Goal: Task Accomplishment & Management: Manage account settings

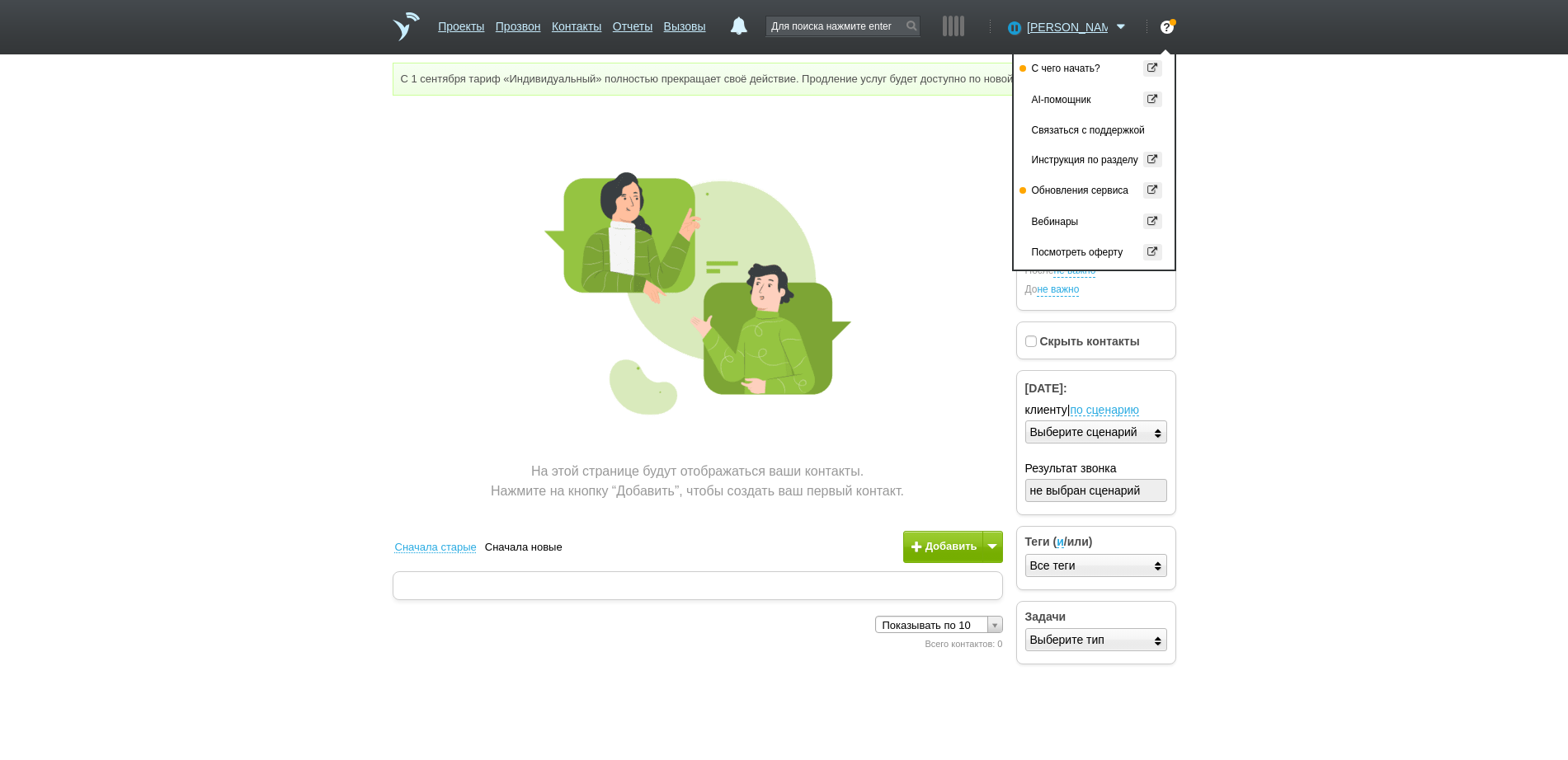
click at [1098, 35] on div "[PERSON_NAME] Доступен Не беспокоить Перерыв ID аккаунта: 41368 Профиль Команда…" at bounding box center [1065, 35] width 128 height 38
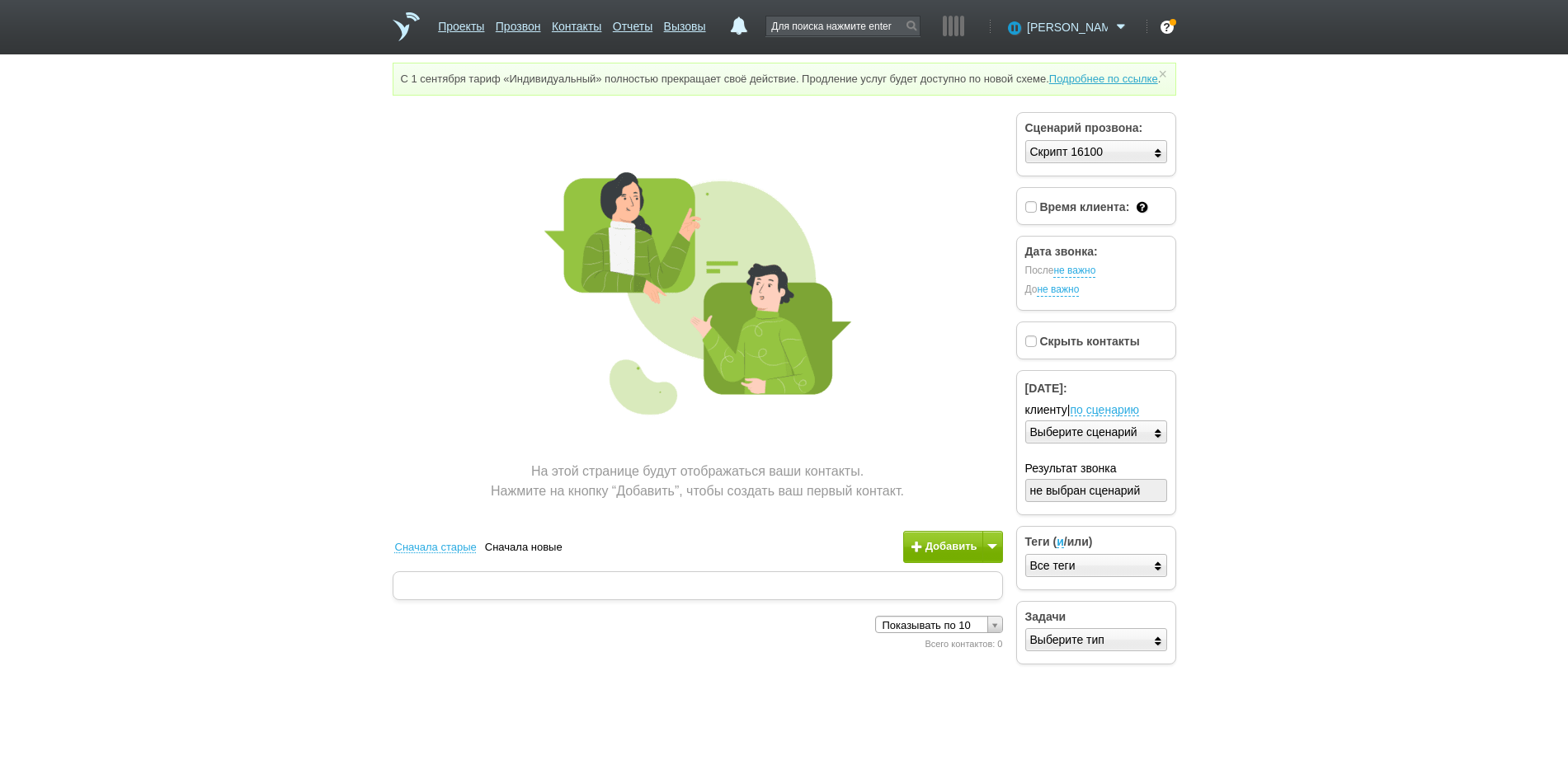
click at [1085, 33] on span "[PERSON_NAME]" at bounding box center [1067, 26] width 81 height 17
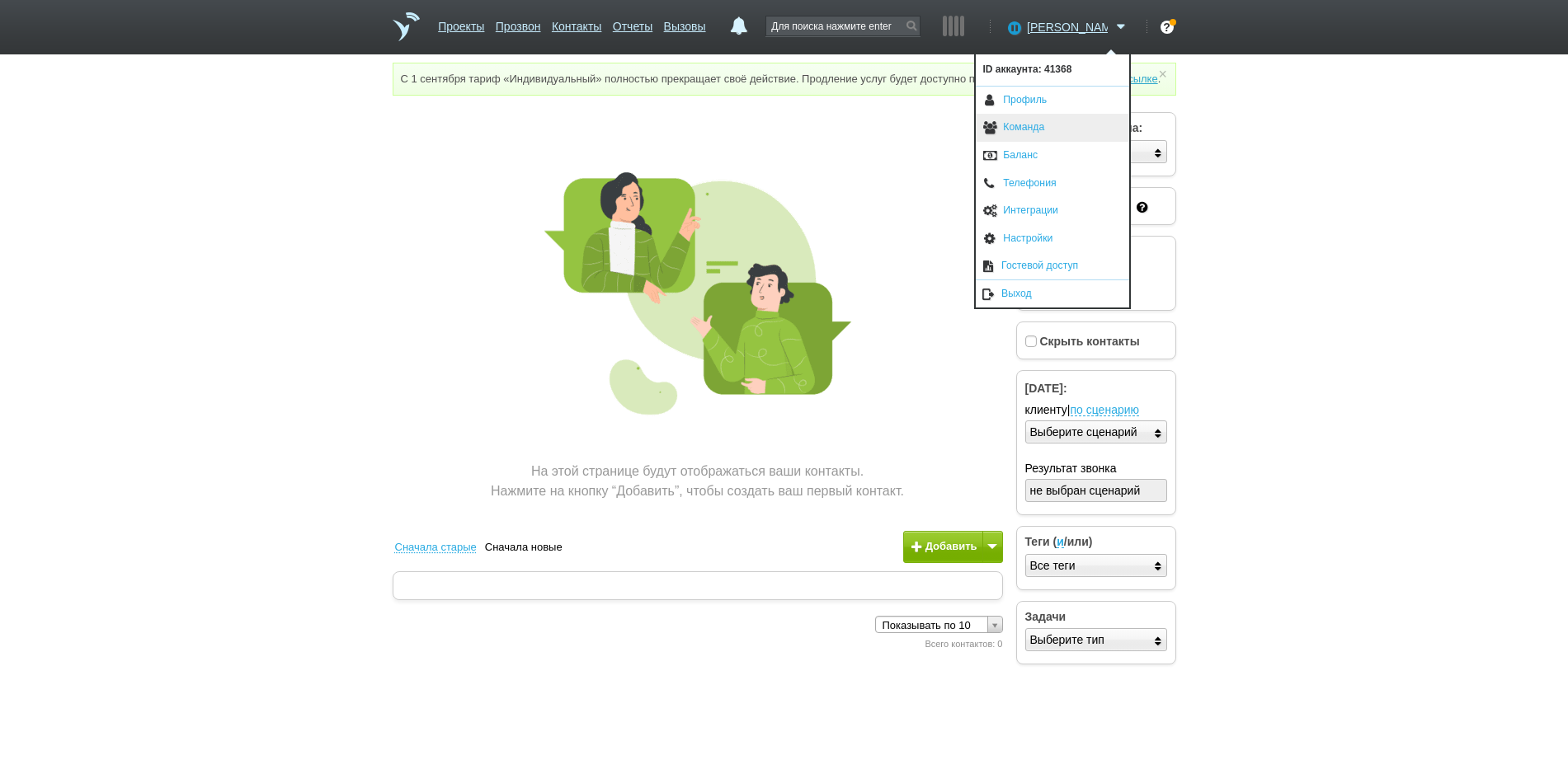
click at [1025, 127] on link "Команда" at bounding box center [1053, 127] width 154 height 28
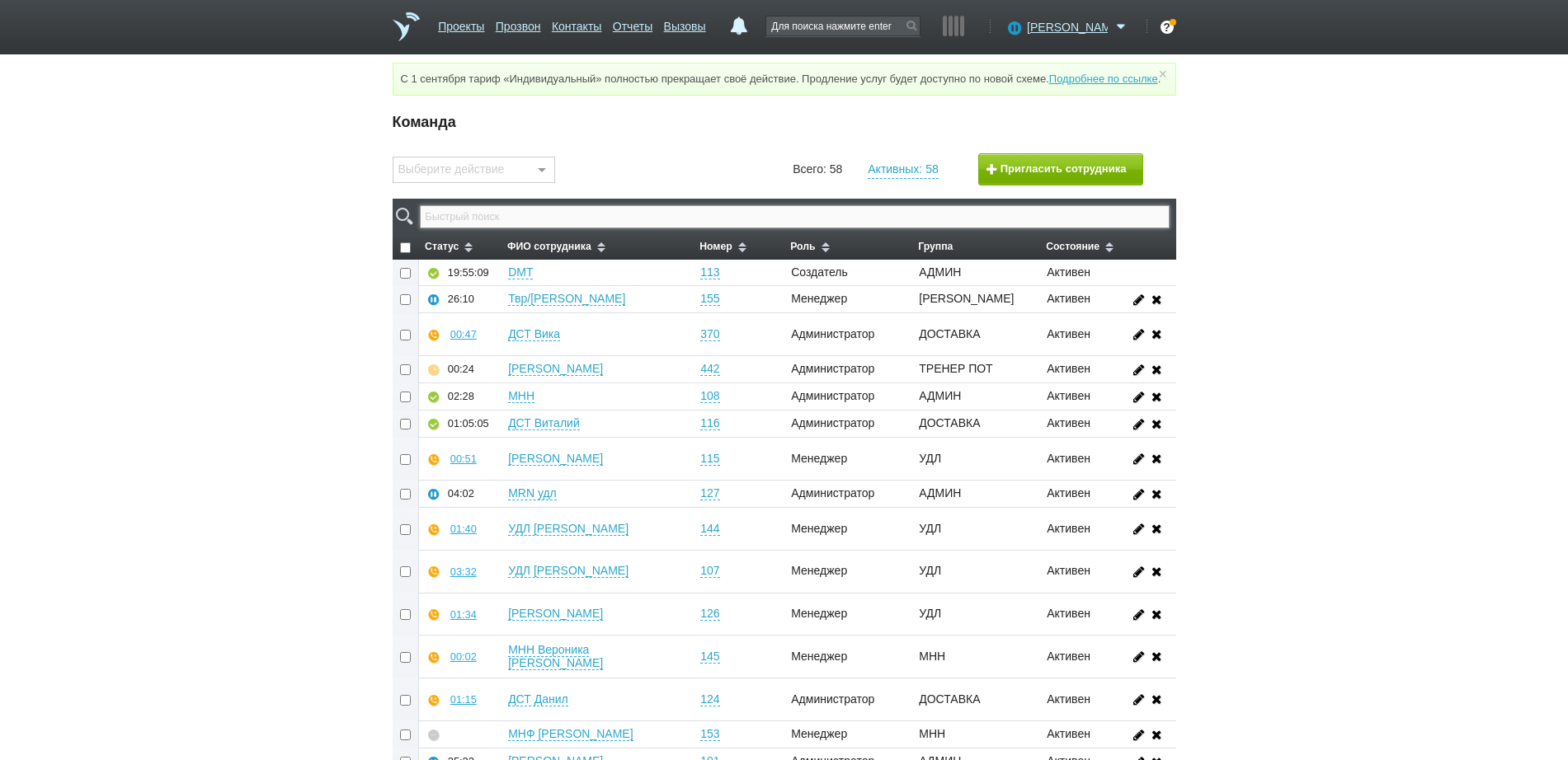
click at [760, 228] on input "text" at bounding box center [794, 217] width 749 height 24
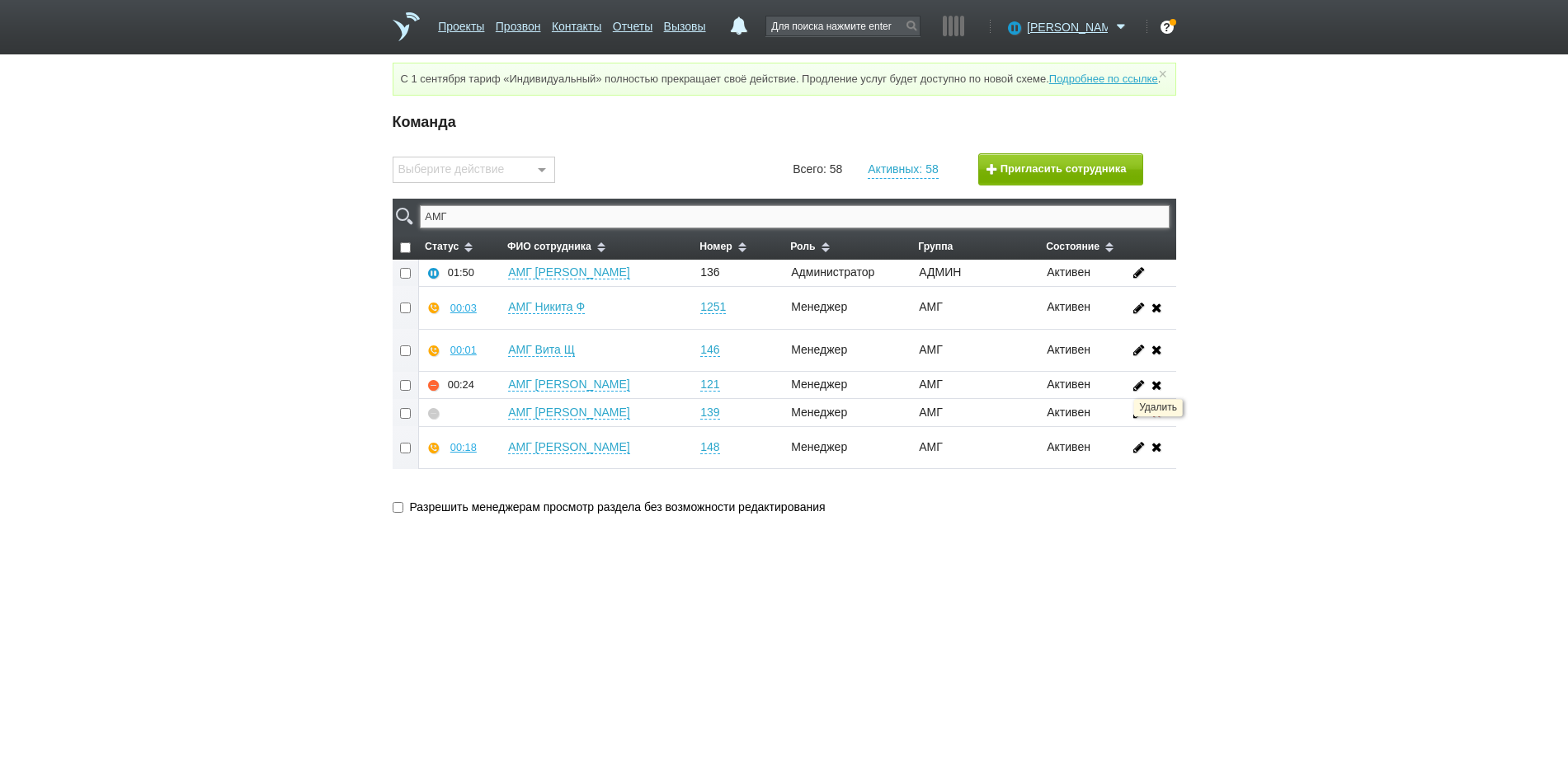
type input "АМГ"
click at [1157, 418] on icon at bounding box center [1156, 411] width 19 height 13
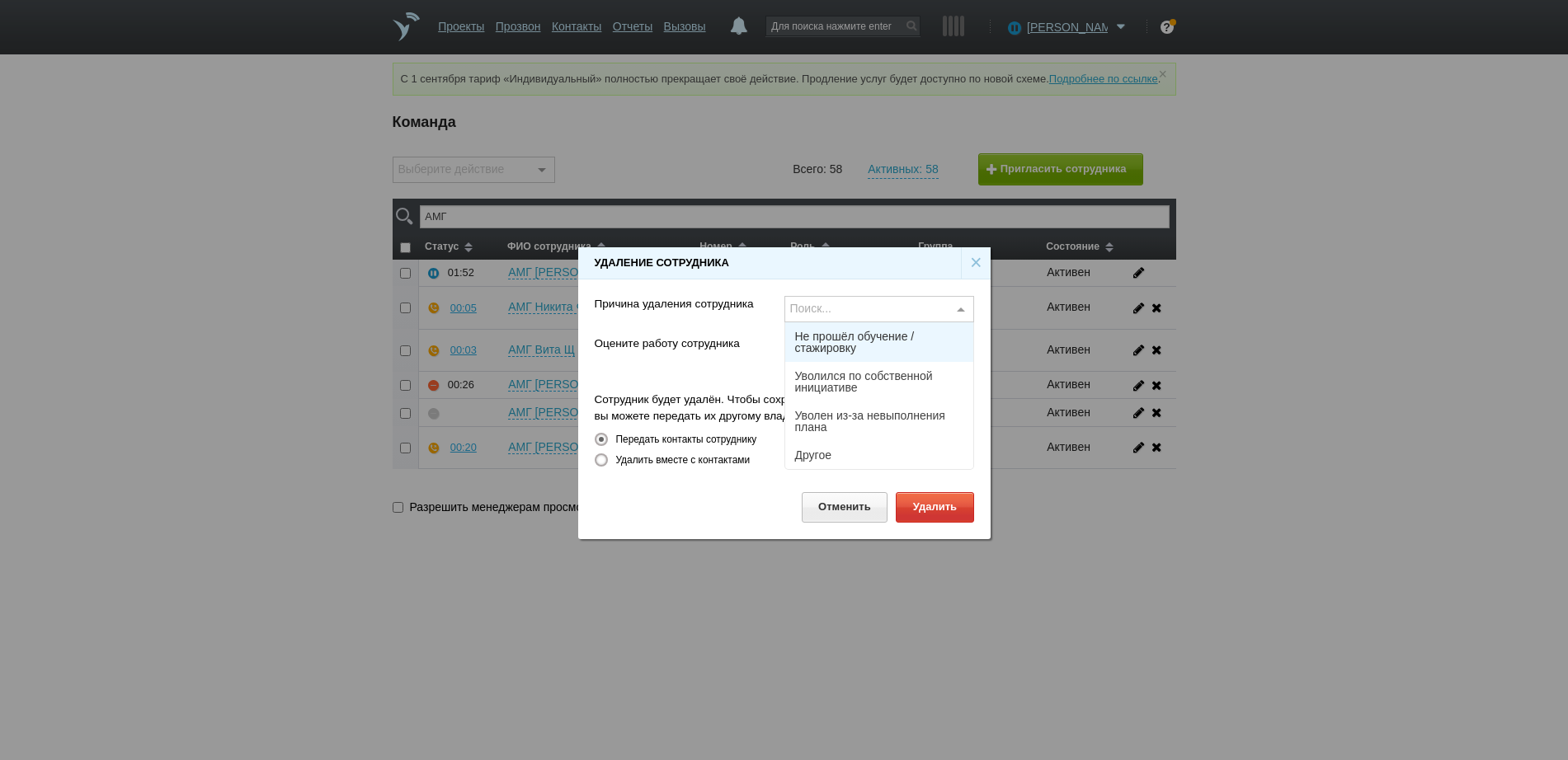
click at [907, 308] on div "Поиск..." at bounding box center [880, 309] width 190 height 26
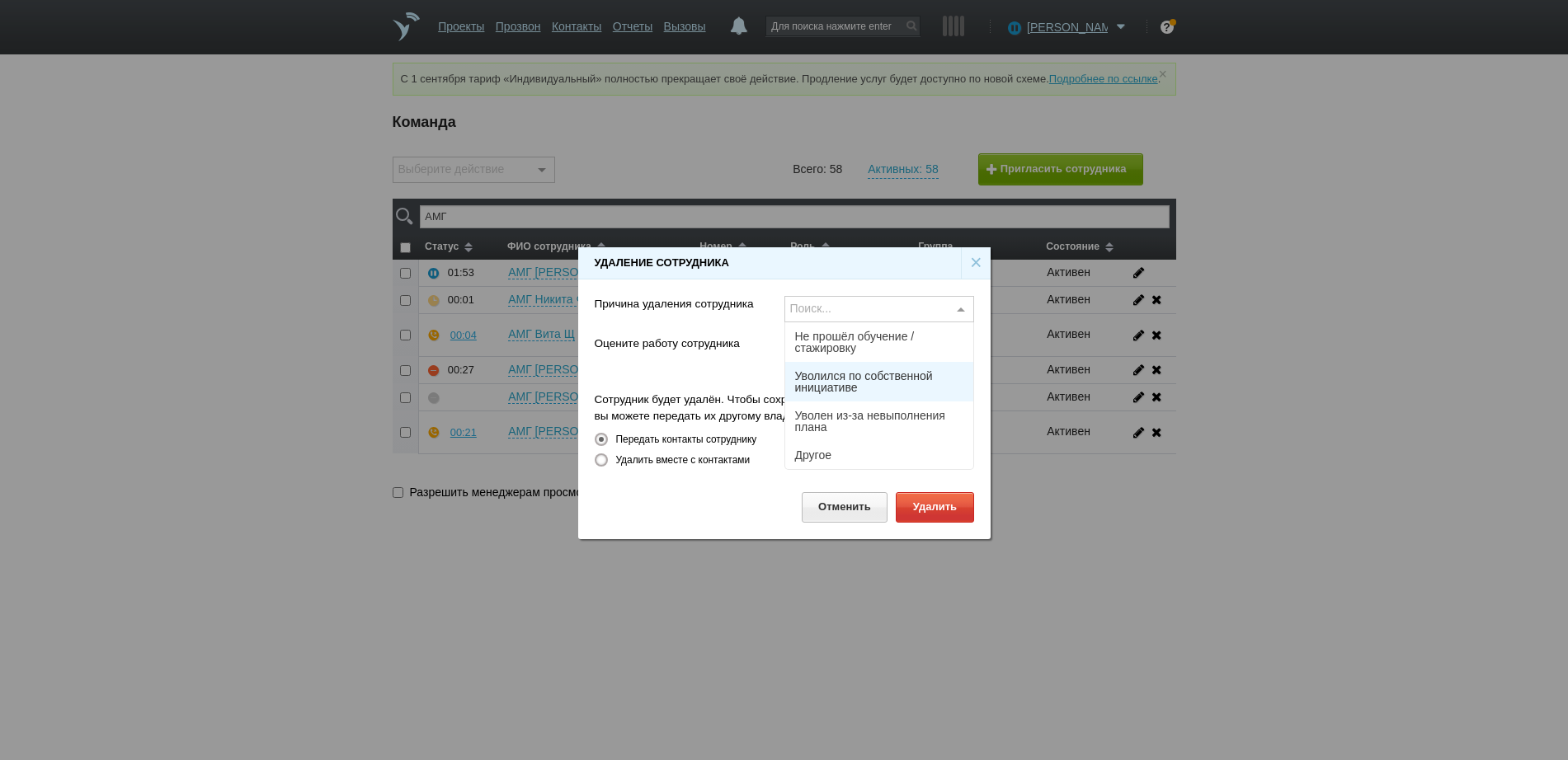
click at [864, 385] on span "Уволился по собственной инициативе" at bounding box center [880, 382] width 169 height 24
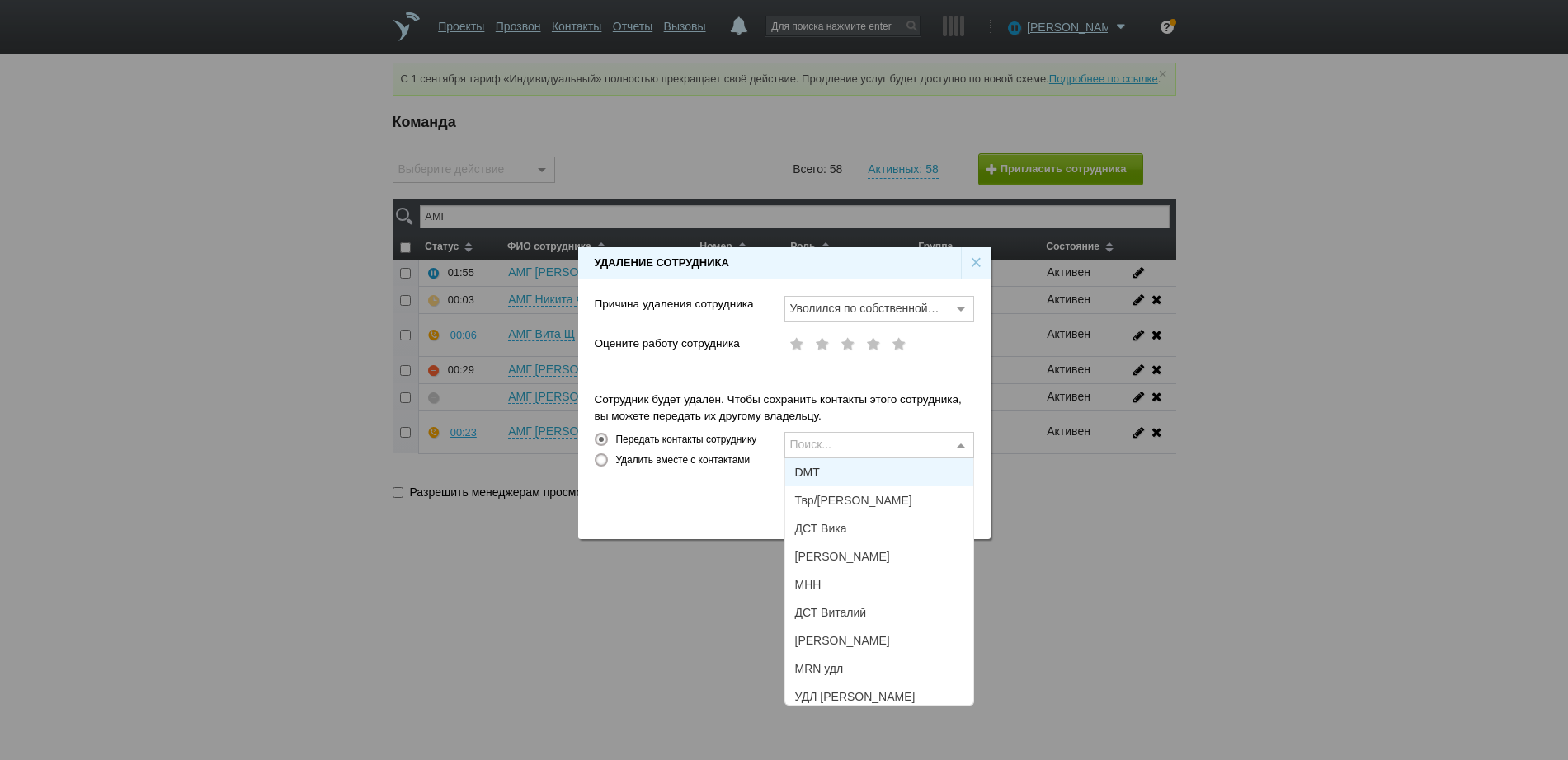
click at [839, 472] on span "DMT" at bounding box center [879, 472] width 188 height 28
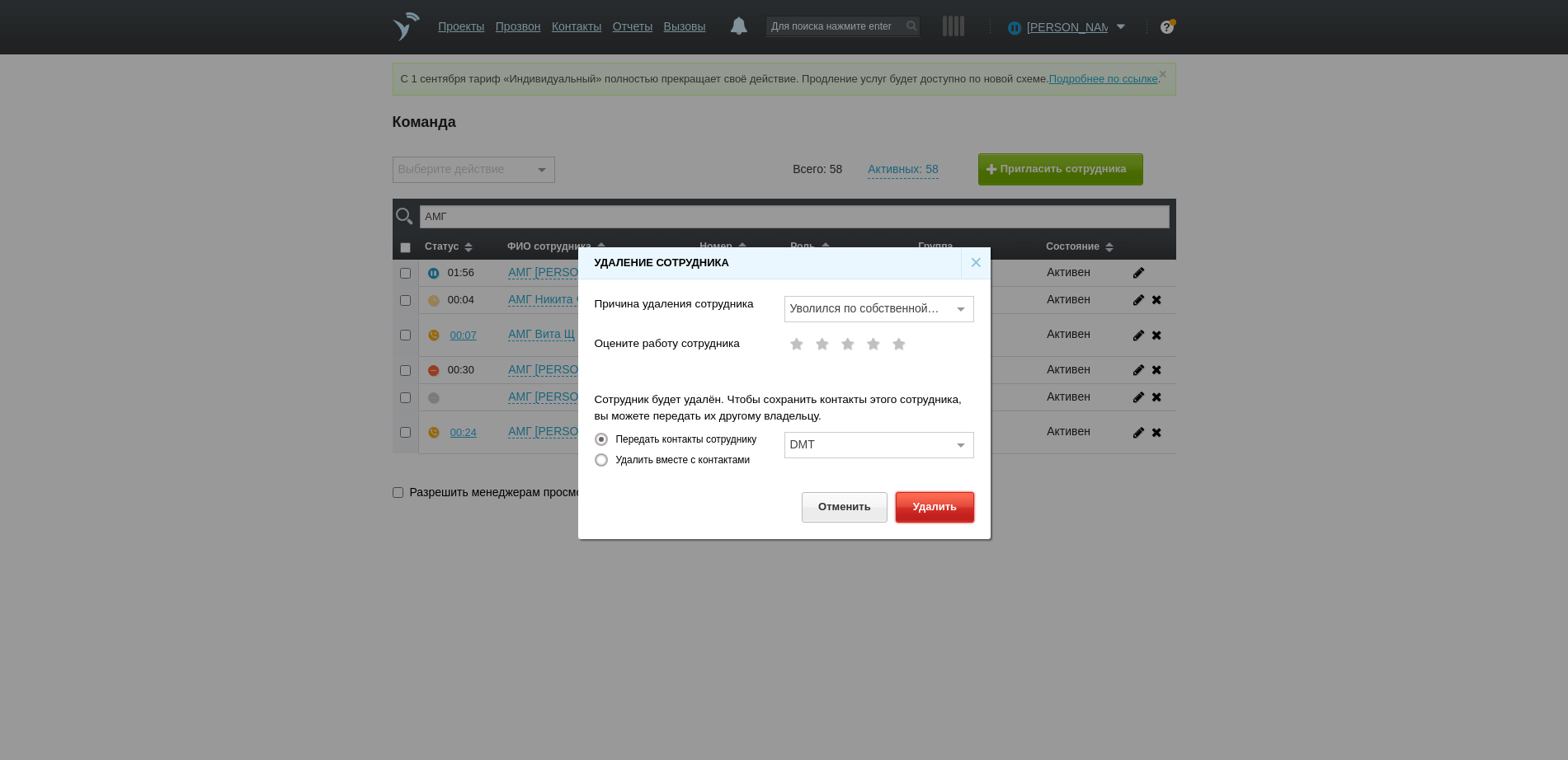
click at [926, 506] on button "Удалить" at bounding box center [934, 507] width 77 height 30
checkbox input "false"
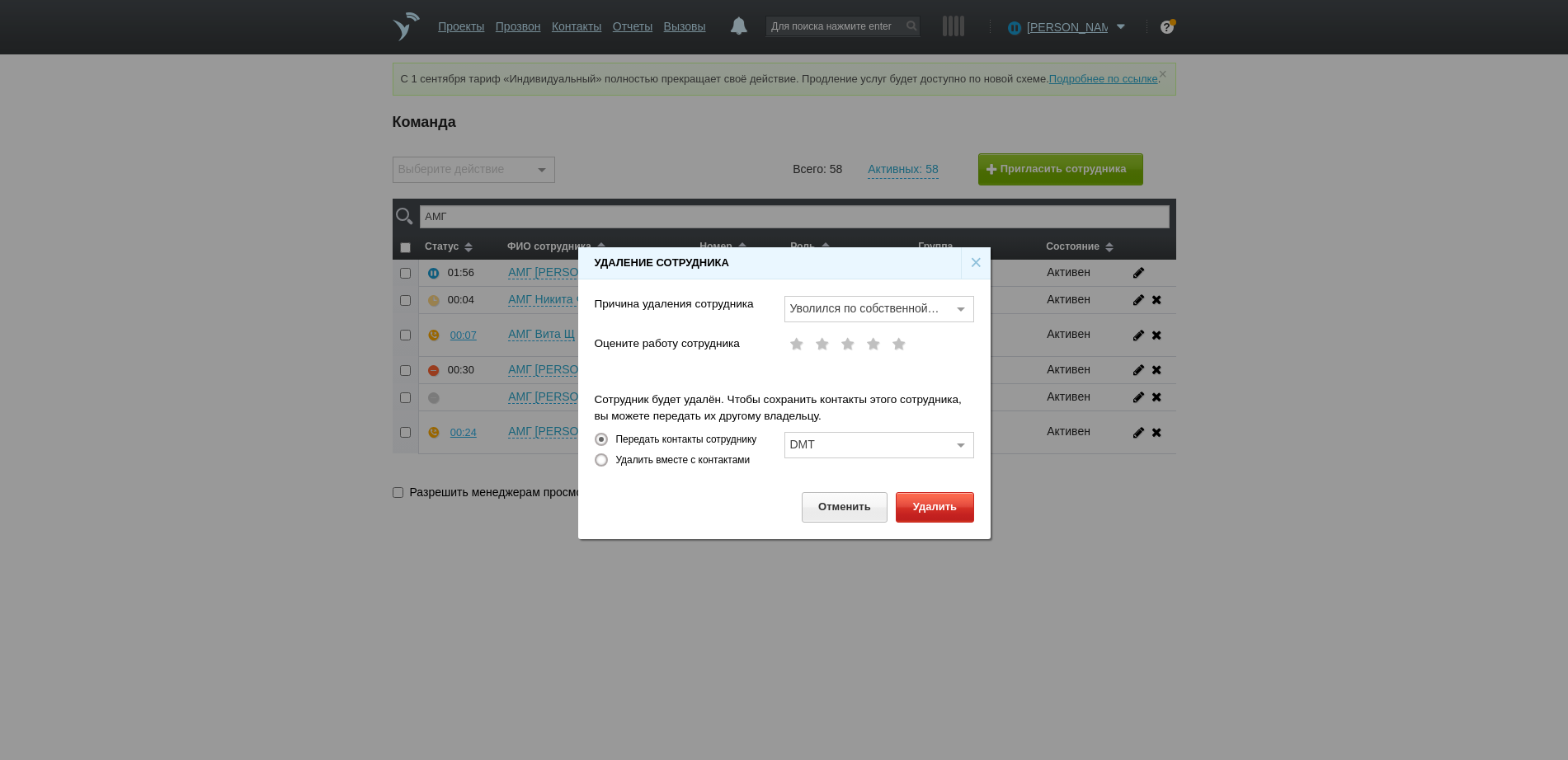
checkbox input "false"
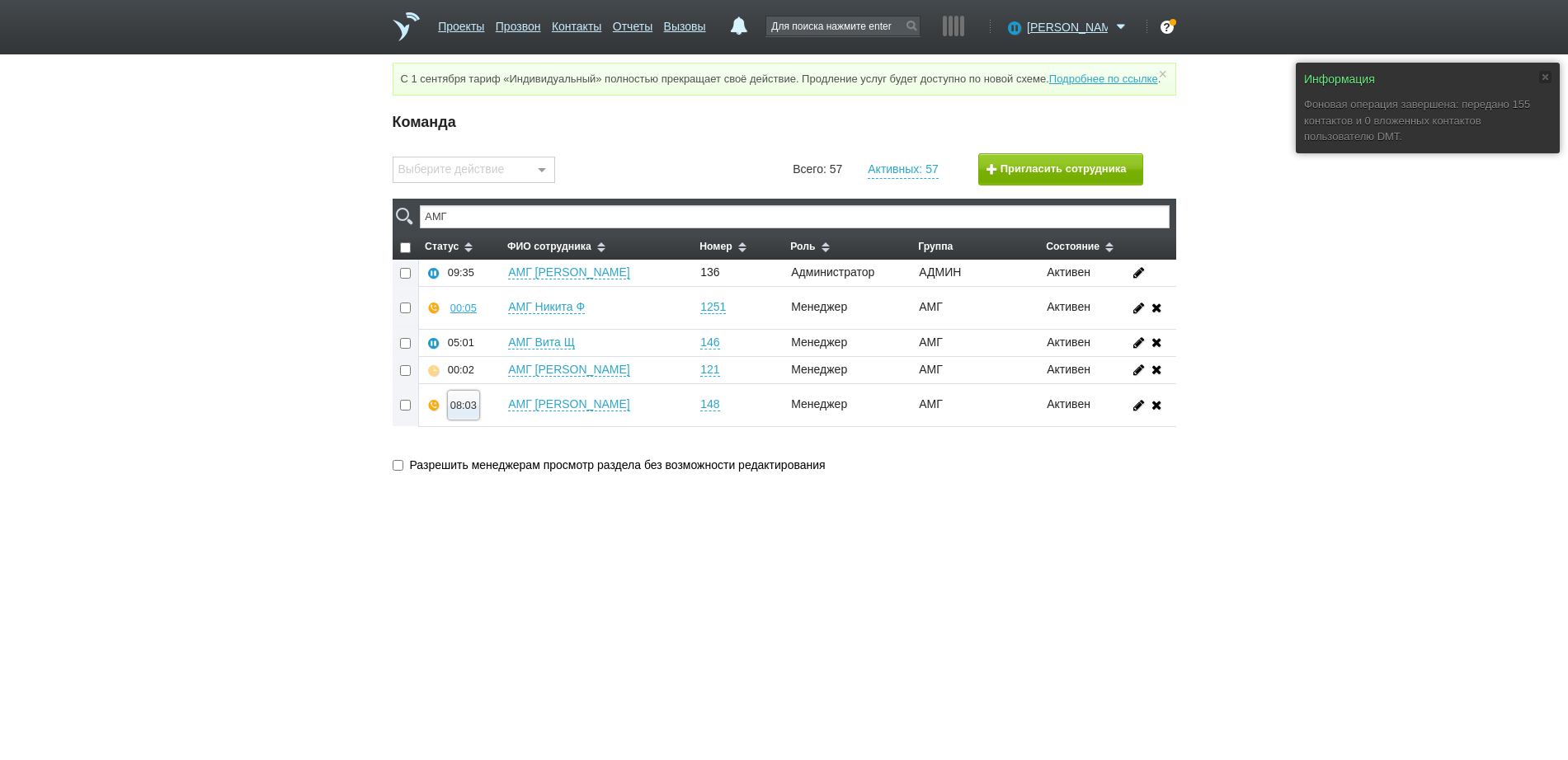
click at [466, 411] on div "08:03" at bounding box center [464, 404] width 26 height 13
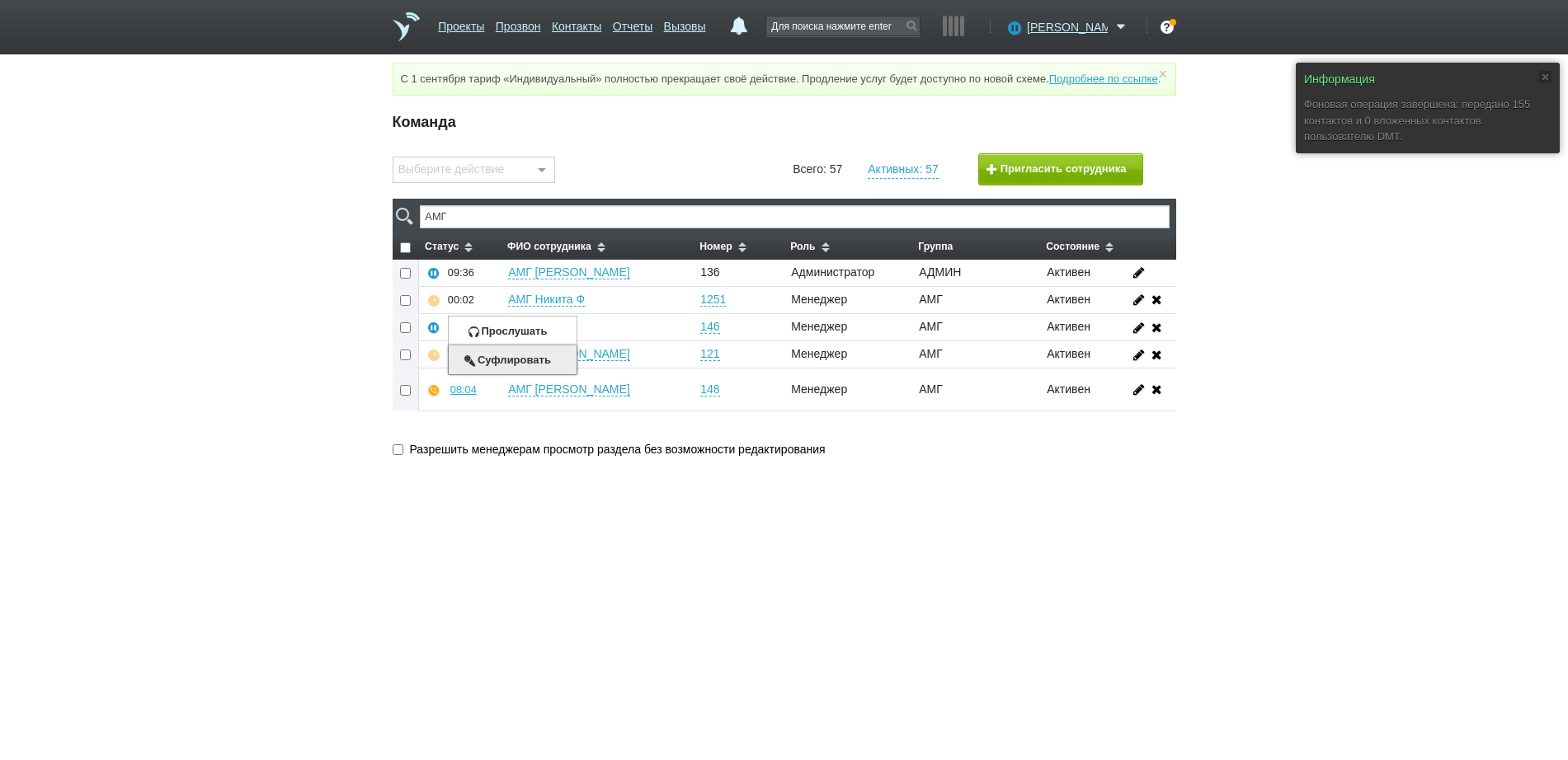
click at [493, 374] on button "Суфлировать" at bounding box center [513, 359] width 127 height 28
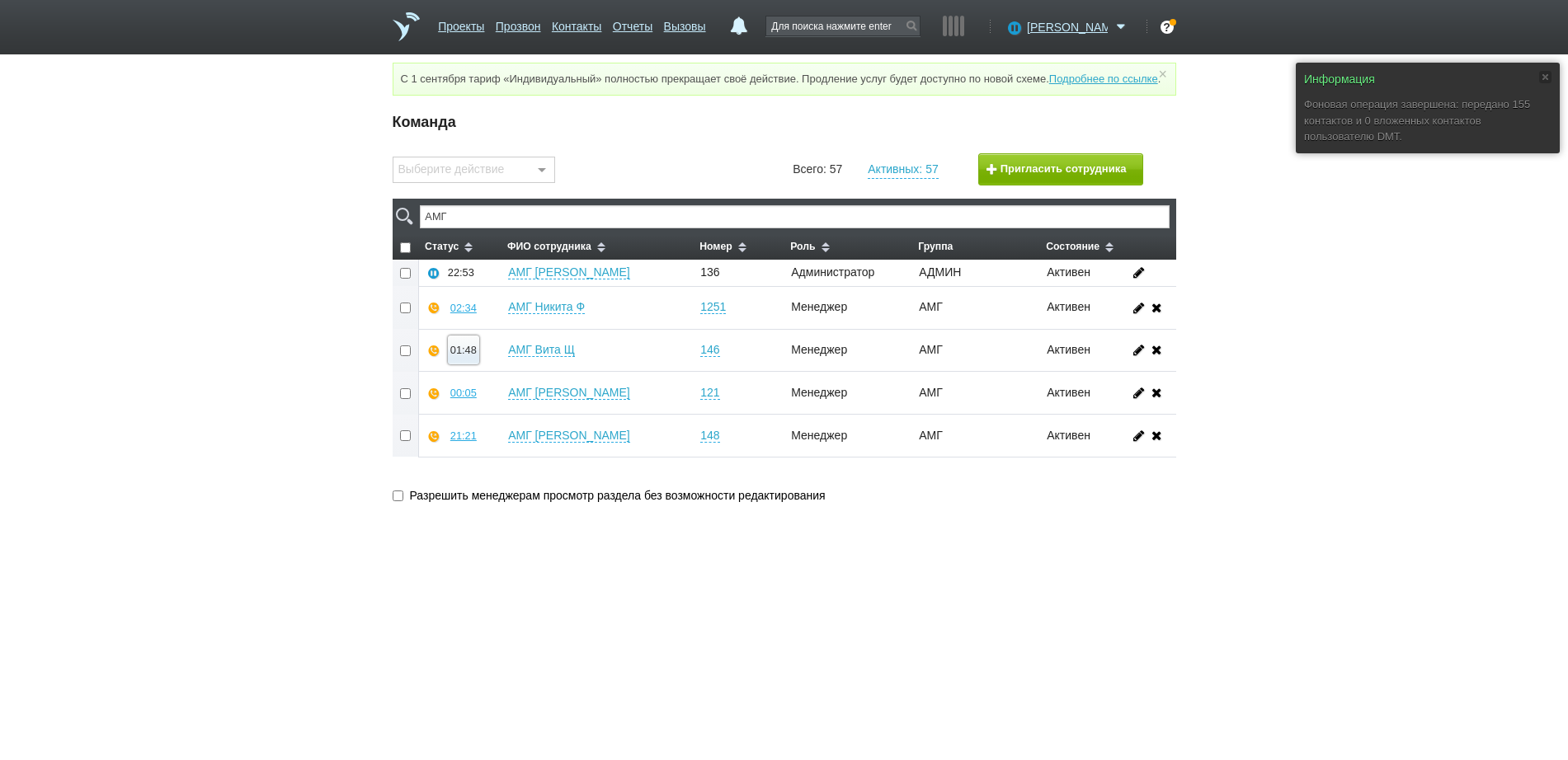
click at [466, 356] on div "01:48" at bounding box center [464, 350] width 26 height 13
click at [501, 306] on button "Прослушать" at bounding box center [513, 291] width 127 height 28
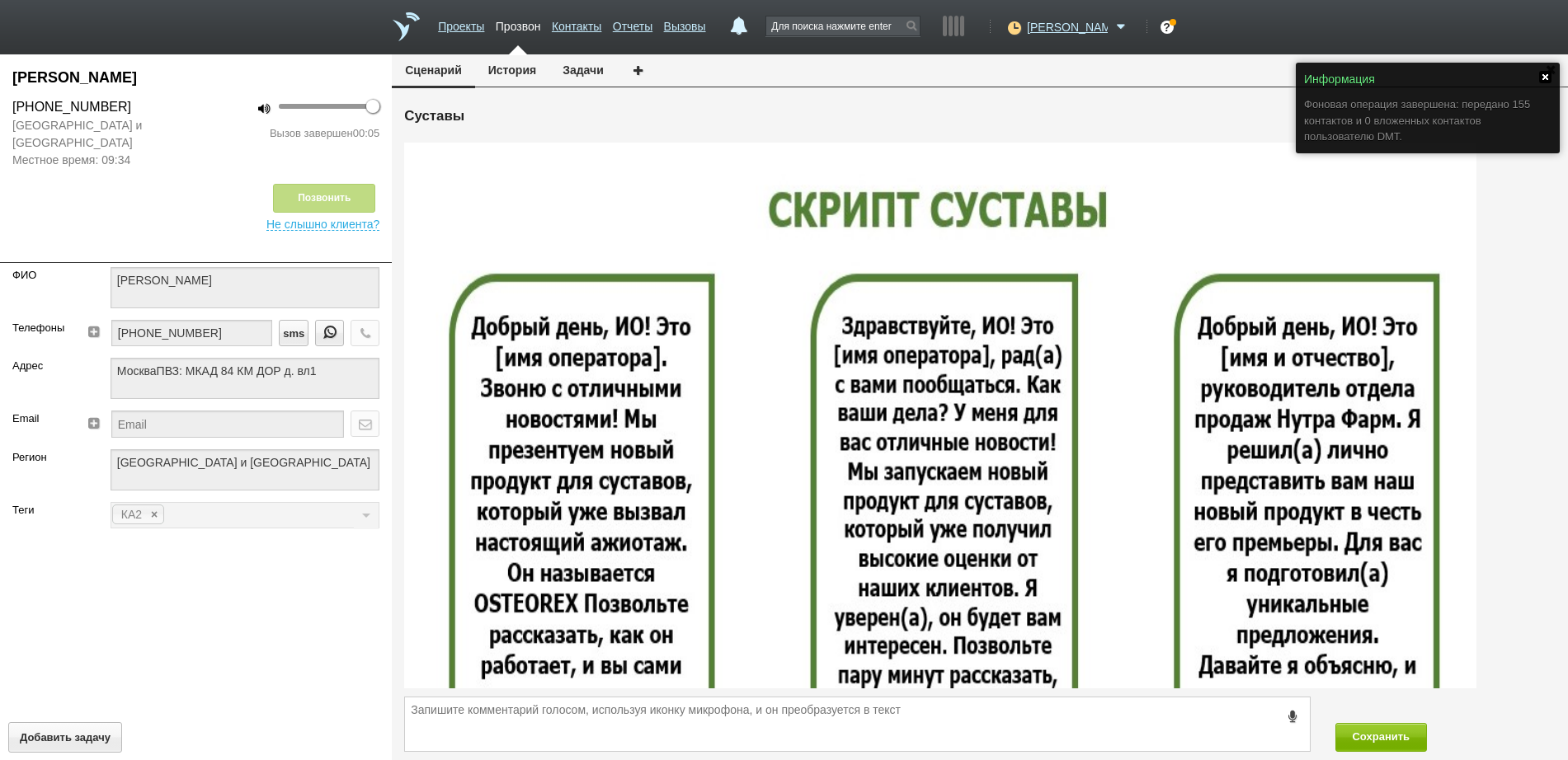
click at [1546, 71] on link at bounding box center [1545, 76] width 13 height 13
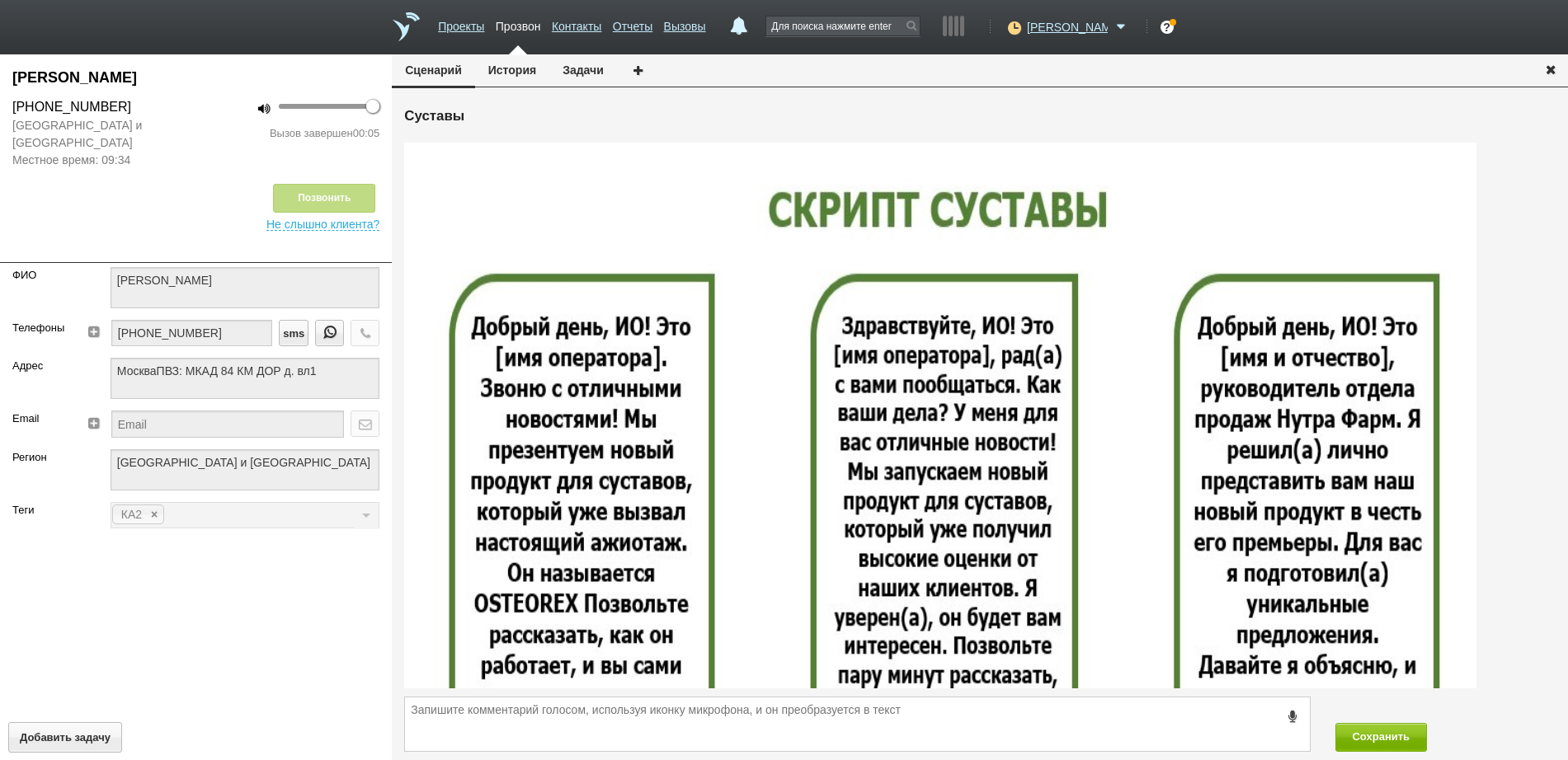
click at [1554, 61] on button "button" at bounding box center [1550, 70] width 34 height 29
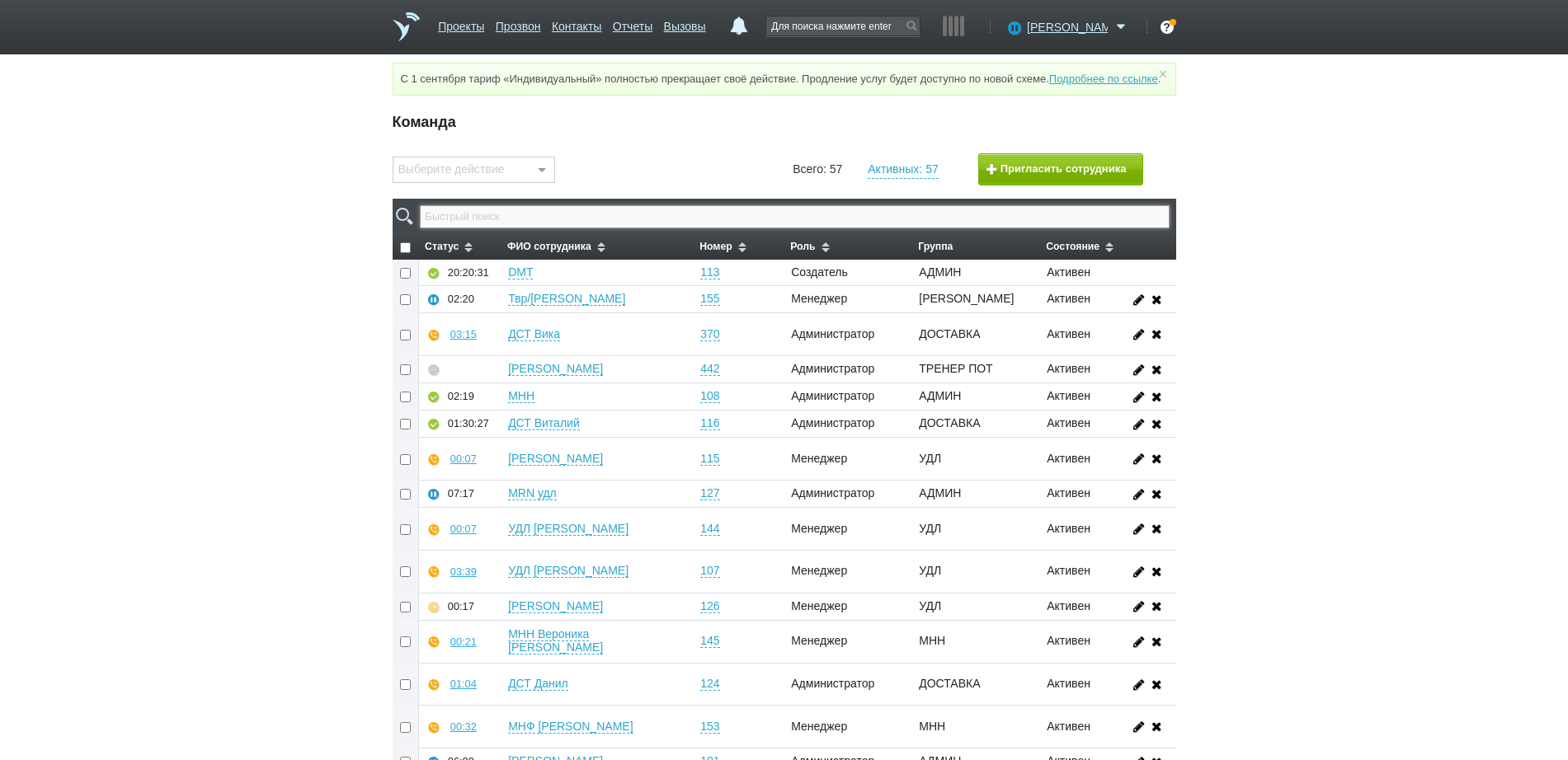
click at [985, 228] on input "text" at bounding box center [794, 217] width 749 height 24
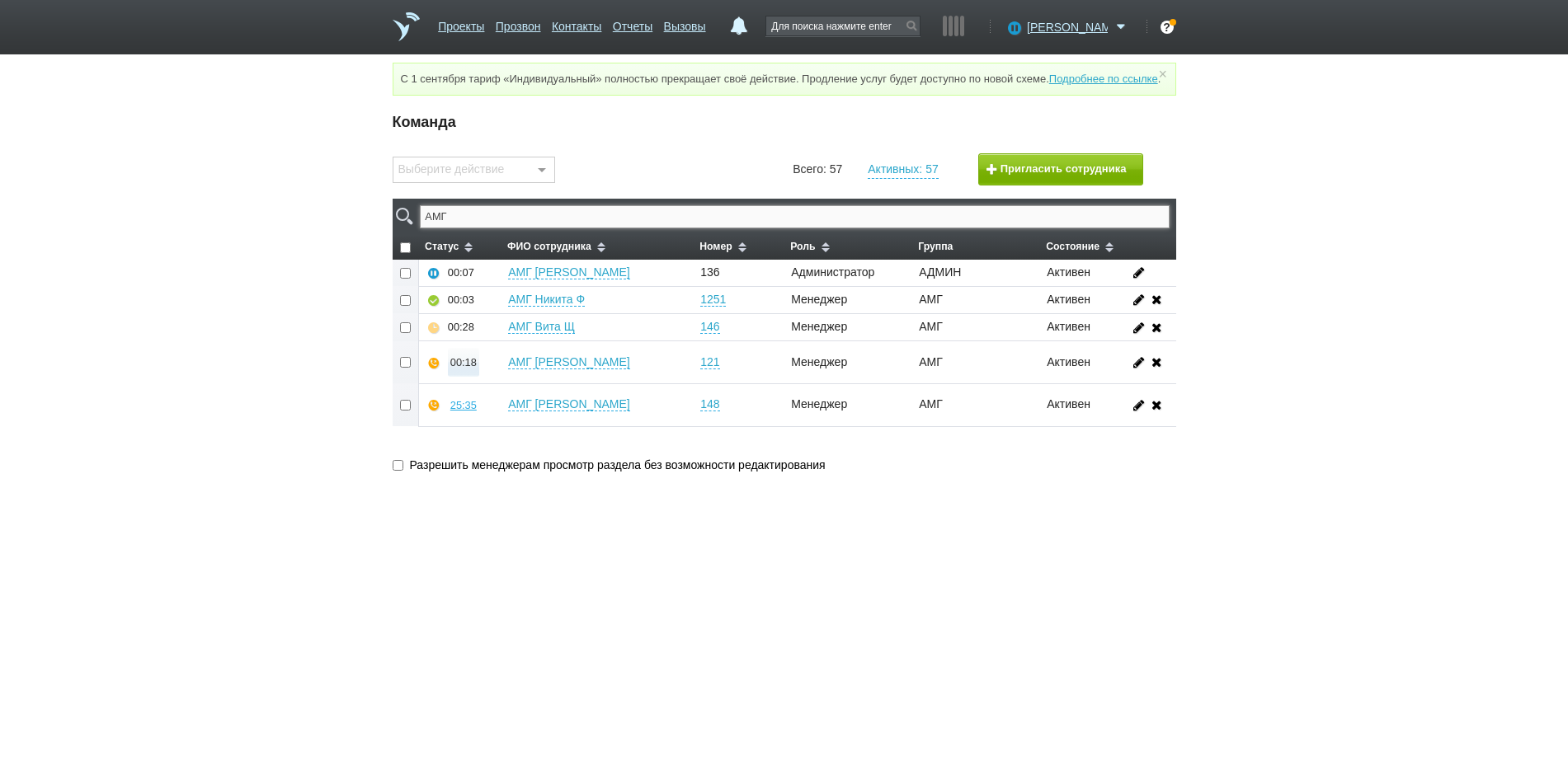
type input "АМГ"
click at [465, 368] on div "00:18" at bounding box center [464, 362] width 26 height 13
click at [498, 315] on button "Прослушать" at bounding box center [513, 303] width 127 height 28
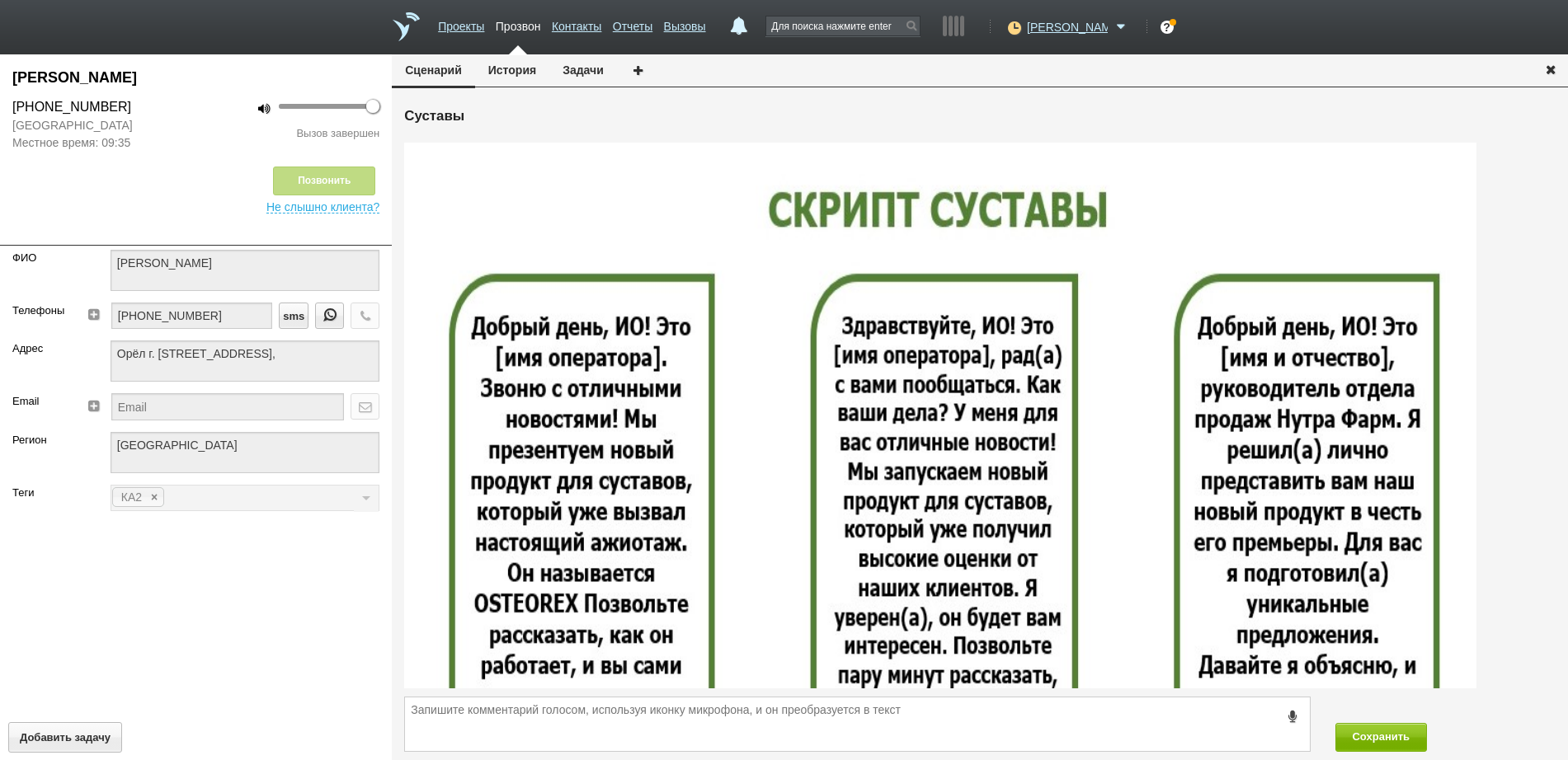
click at [1553, 72] on icon "button" at bounding box center [1550, 69] width 19 height 13
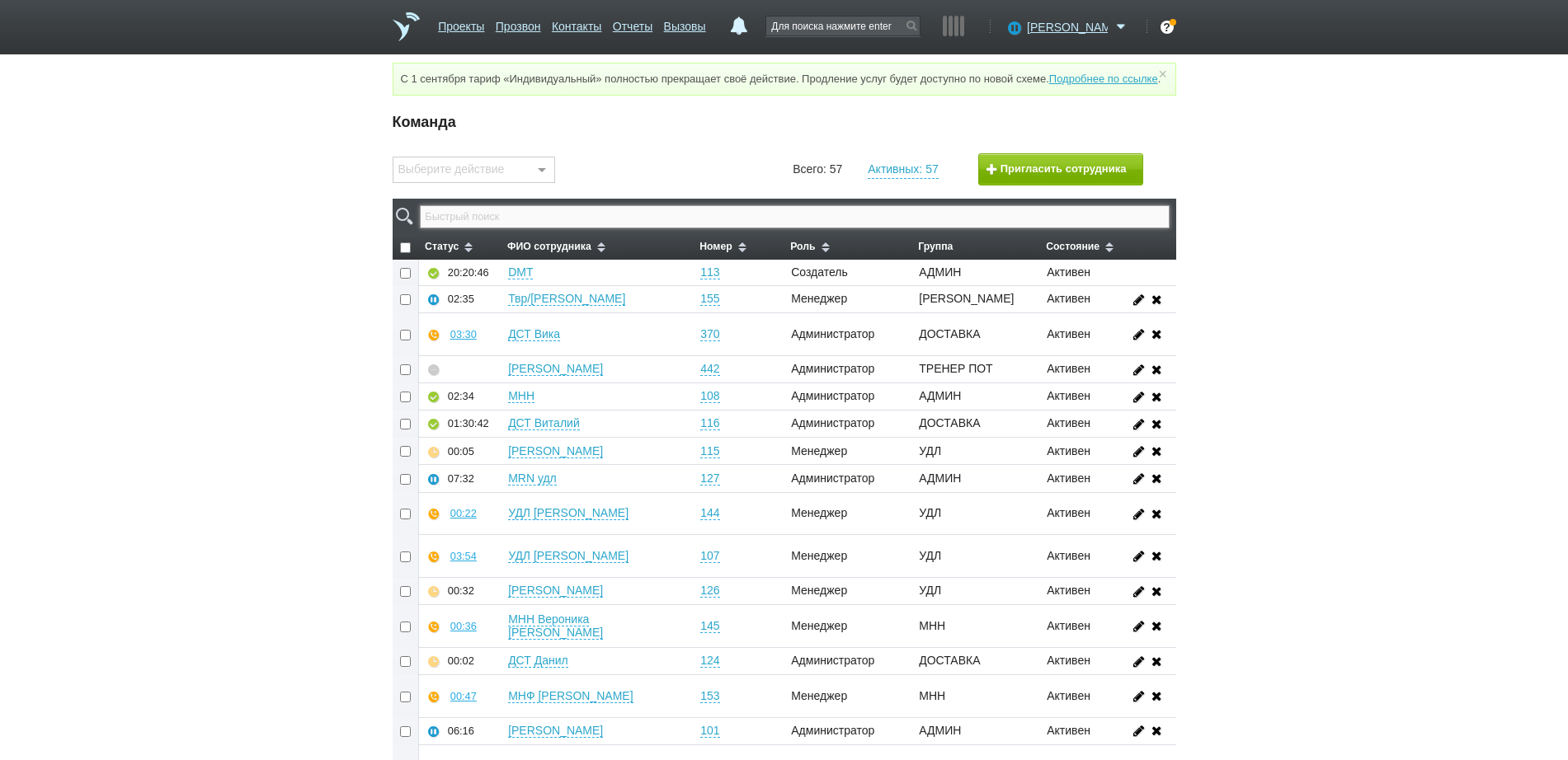
click at [887, 228] on input "text" at bounding box center [794, 217] width 749 height 24
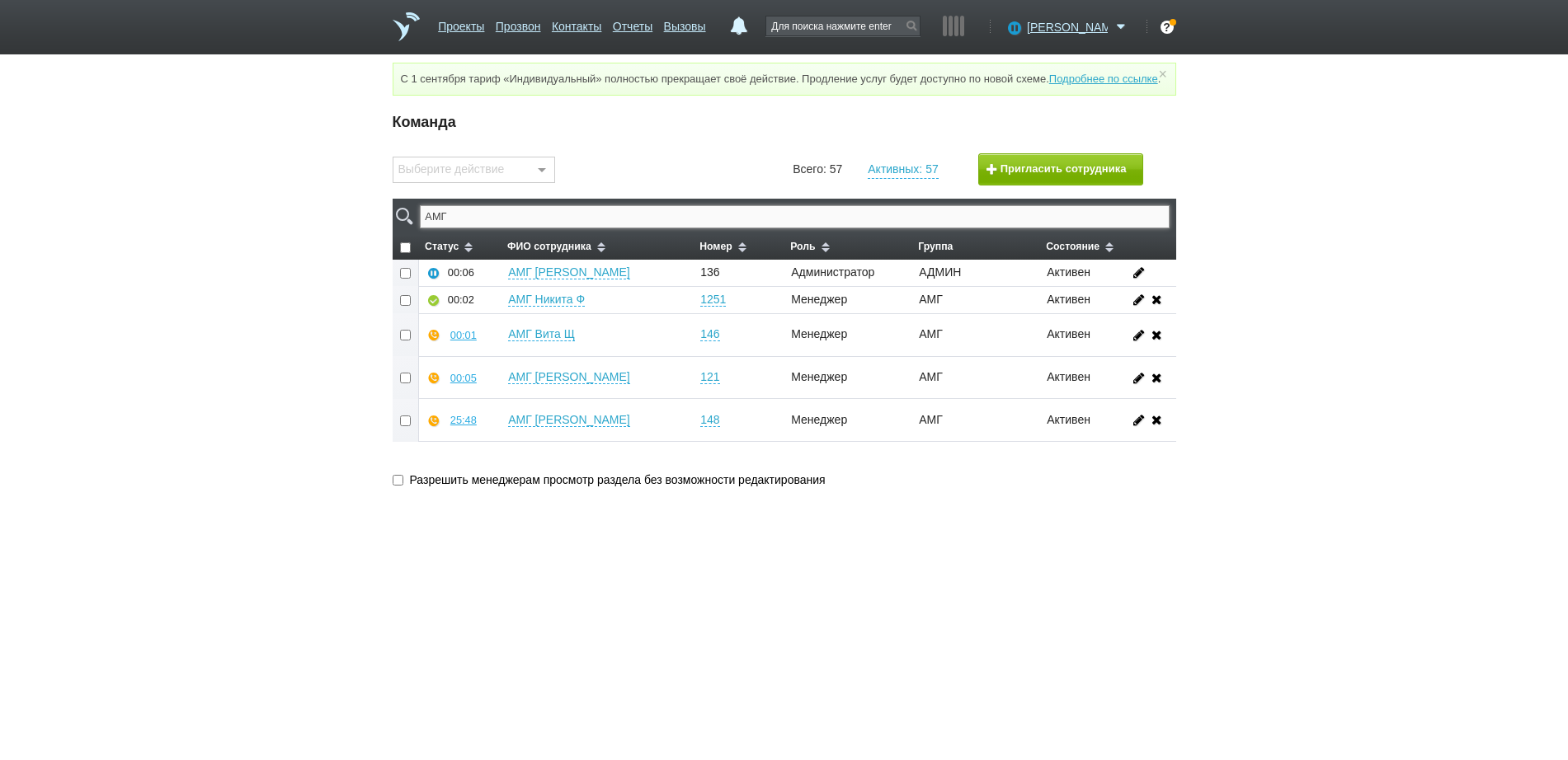
type input "АМГ"
click at [471, 418] on td "25:48" at bounding box center [460, 420] width 82 height 43
click at [466, 426] on div "25:48" at bounding box center [464, 420] width 26 height 13
click at [491, 376] on button "Прослушать" at bounding box center [513, 360] width 127 height 28
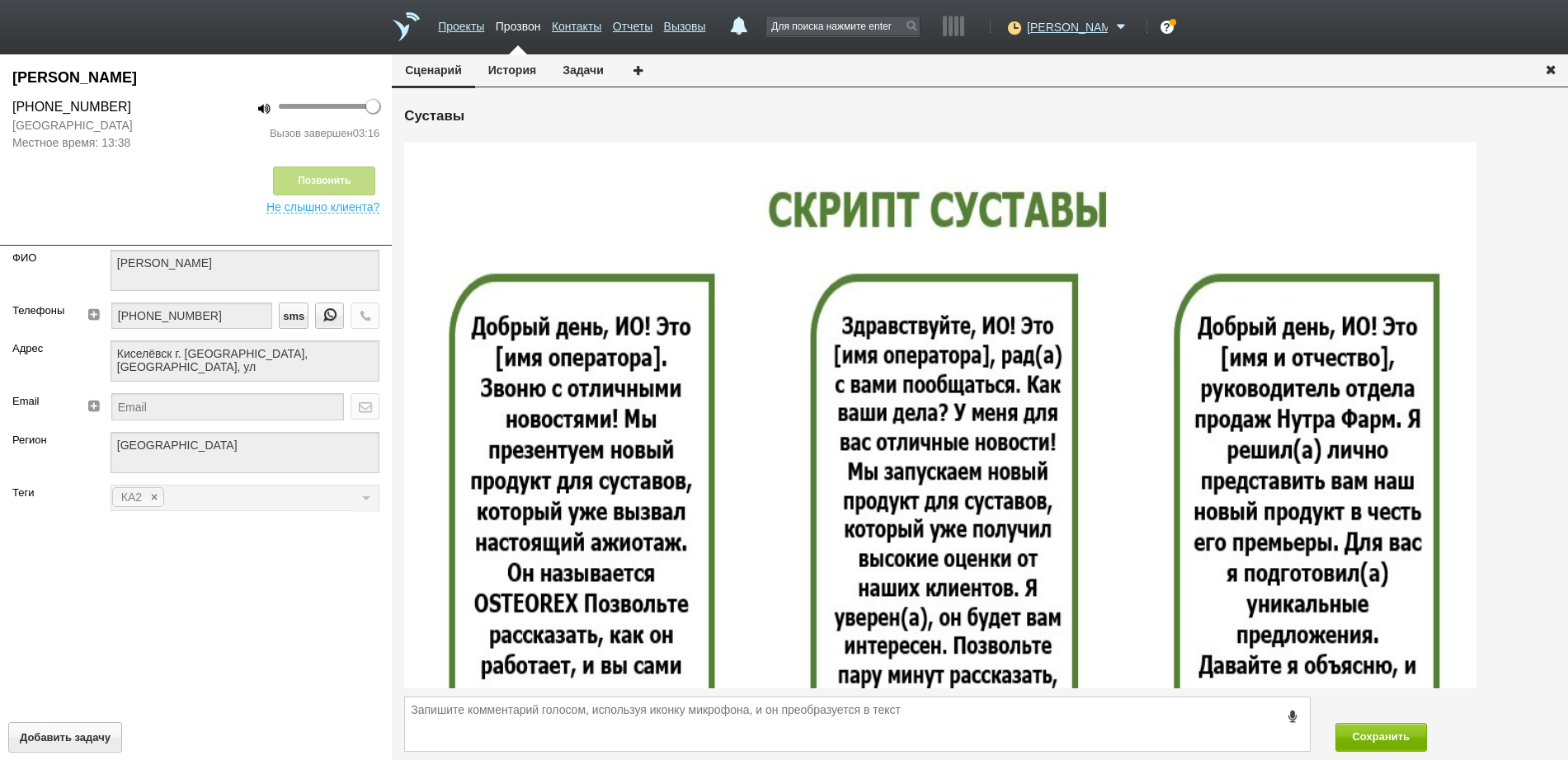
click at [1553, 70] on icon "button" at bounding box center [1550, 69] width 19 height 13
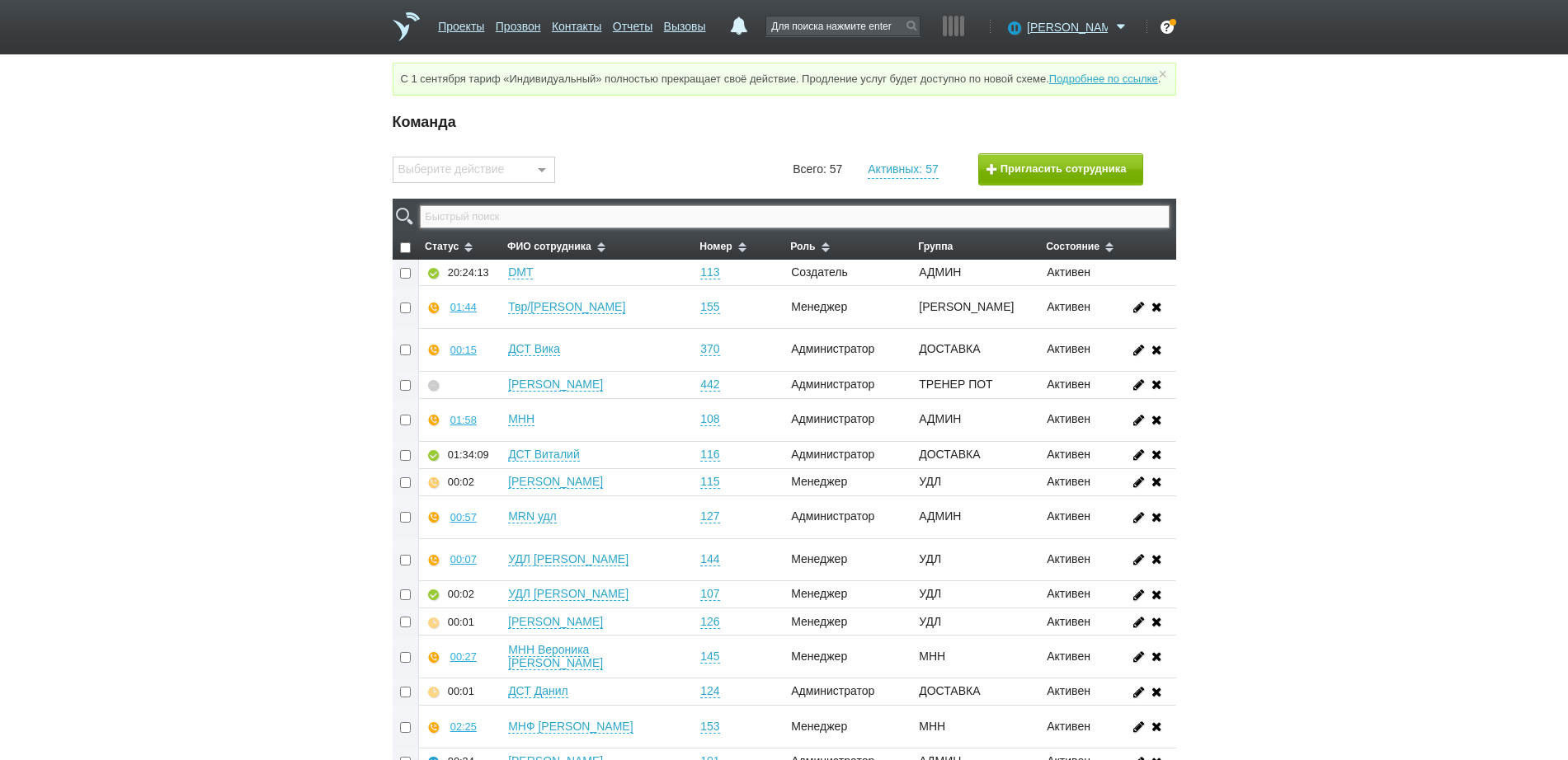
click at [983, 228] on input "text" at bounding box center [794, 217] width 749 height 24
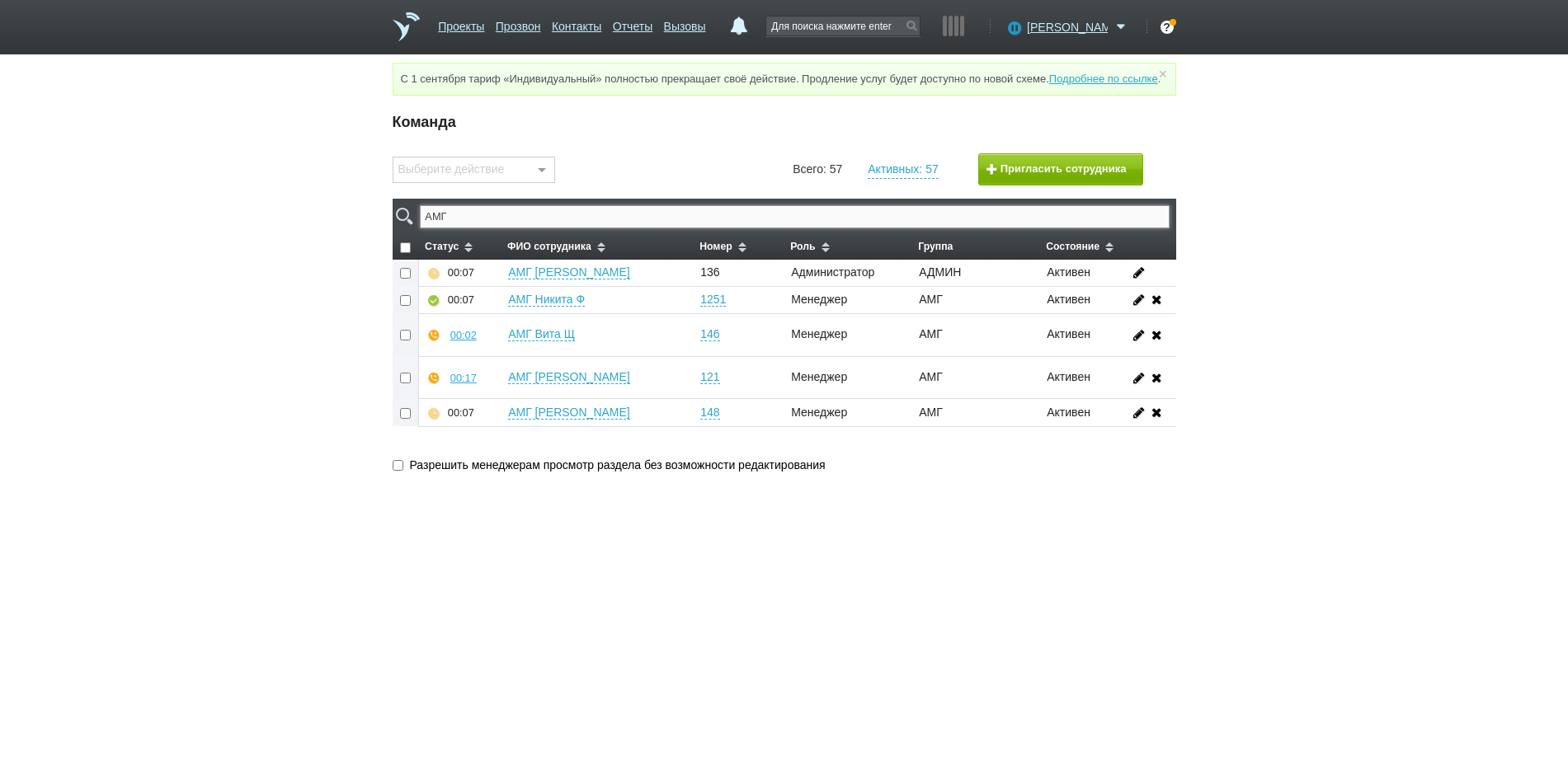
type input "АМГ"
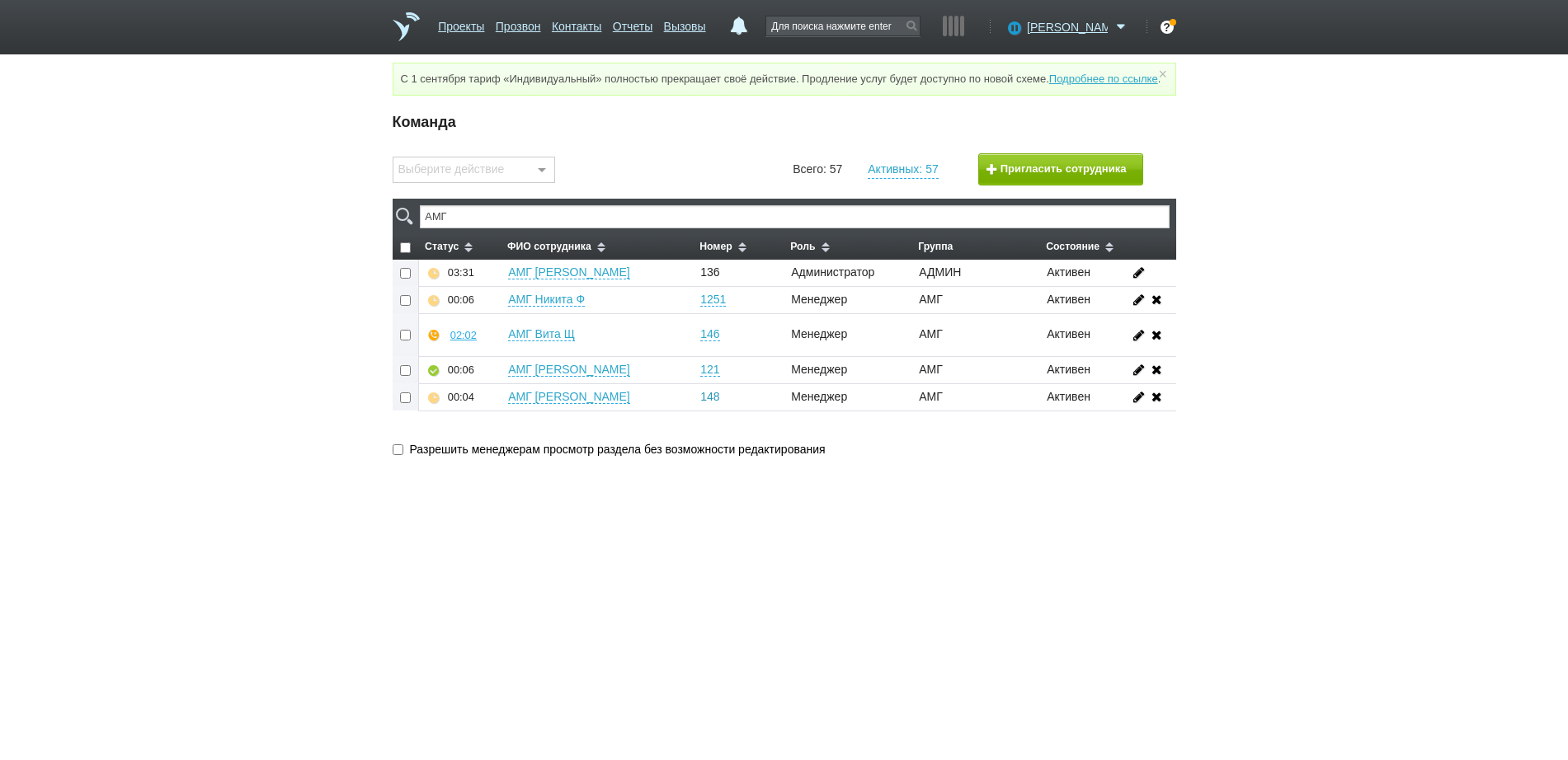
click at [707, 404] on link "148" at bounding box center [710, 397] width 19 height 14
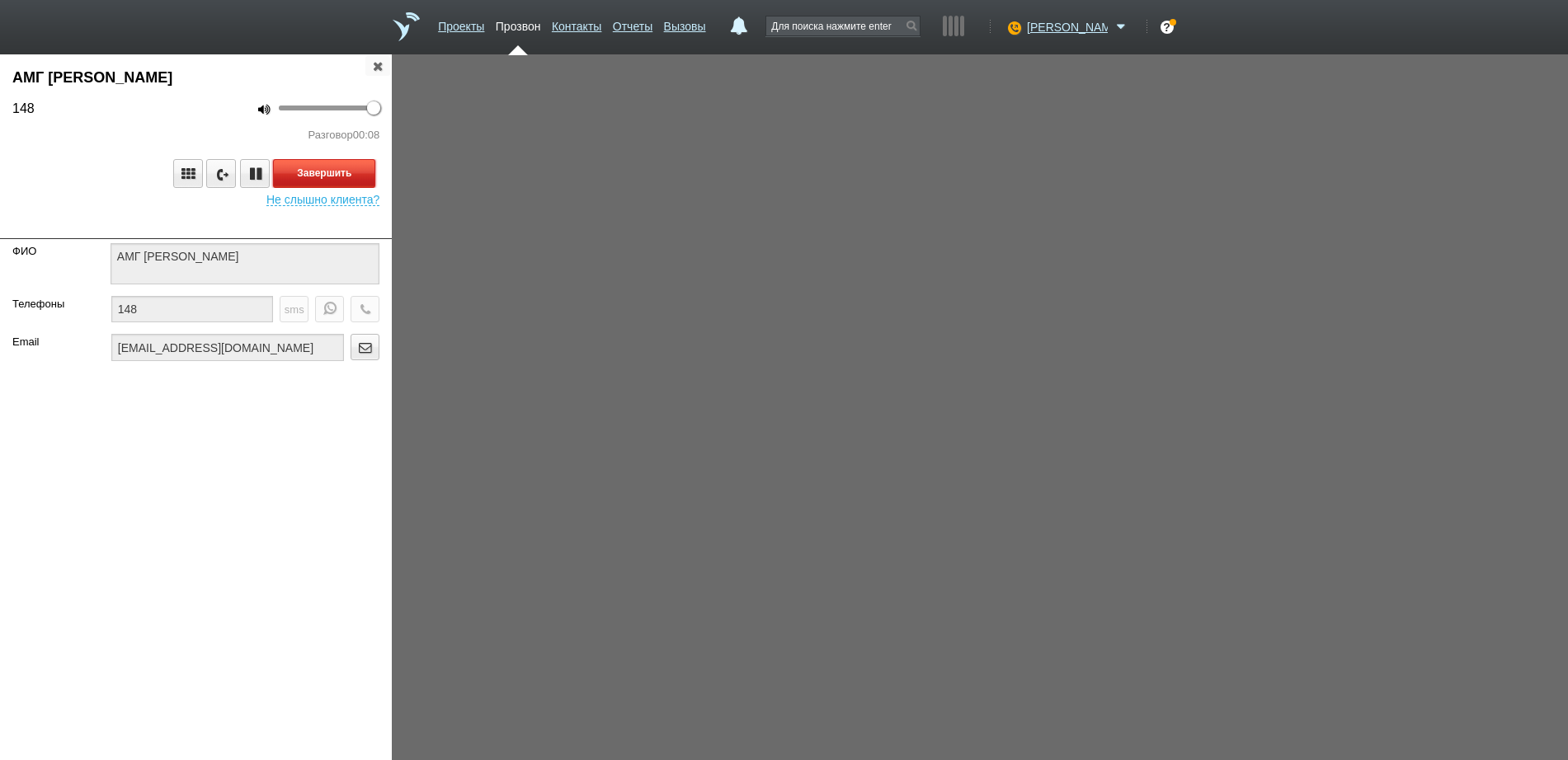
click at [310, 180] on button "Завершить" at bounding box center [324, 172] width 102 height 28
click at [381, 68] on icon "button" at bounding box center [377, 66] width 19 height 13
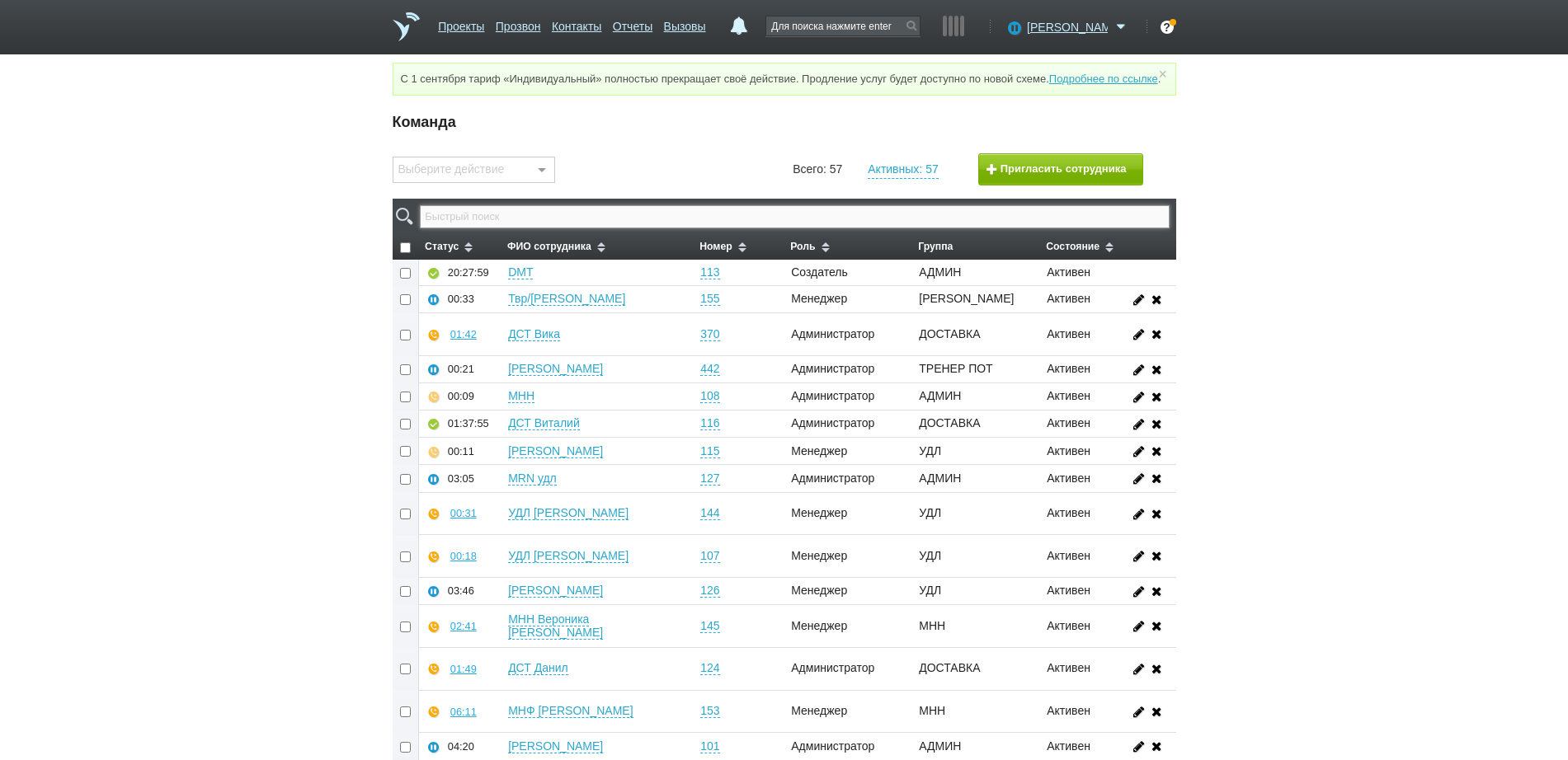
click at [597, 228] on input "text" at bounding box center [794, 217] width 749 height 24
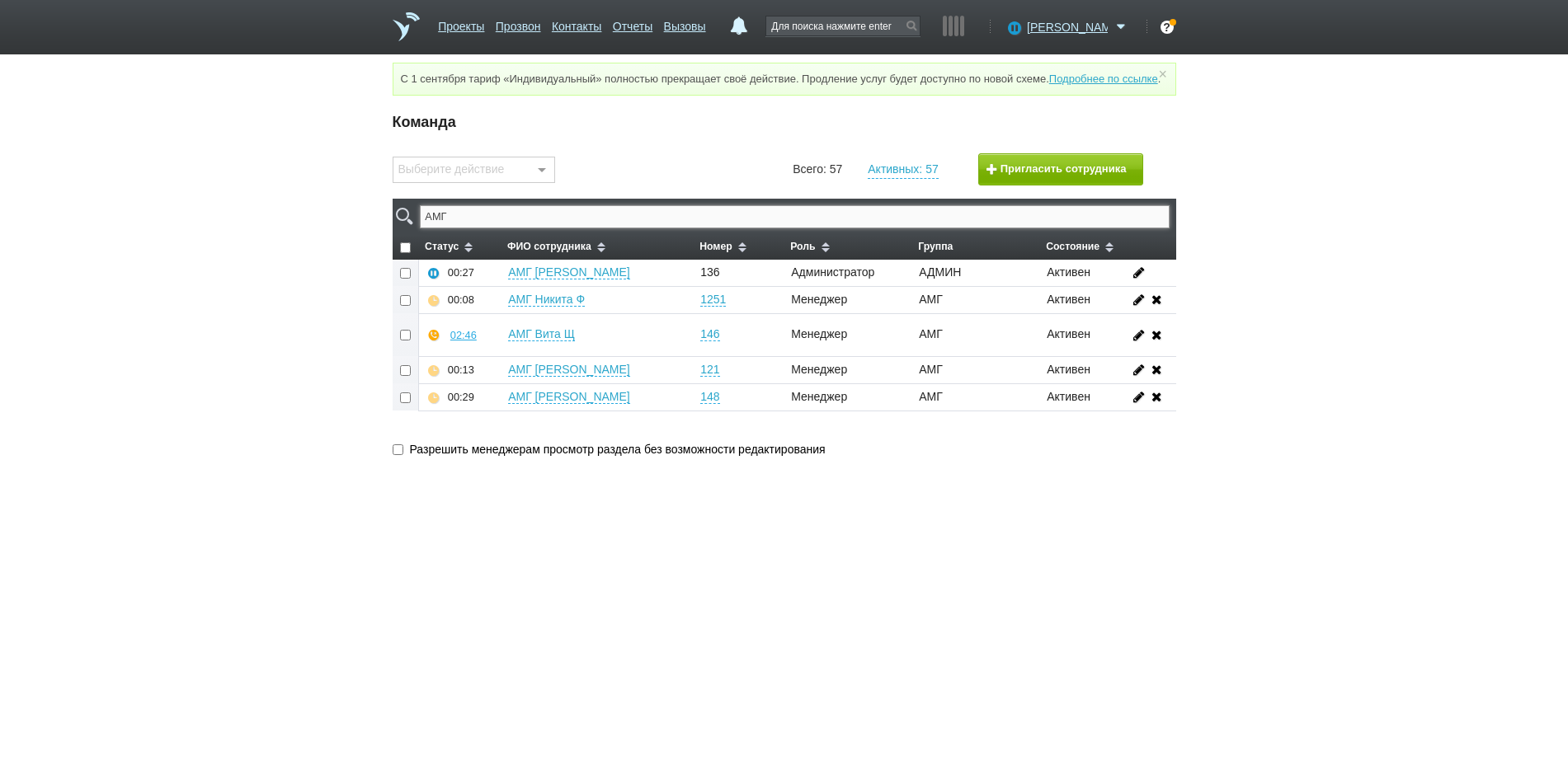
type input "АМГ"
click at [469, 368] on div "10:52" at bounding box center [464, 362] width 26 height 13
click at [476, 339] on icon at bounding box center [469, 332] width 15 height 13
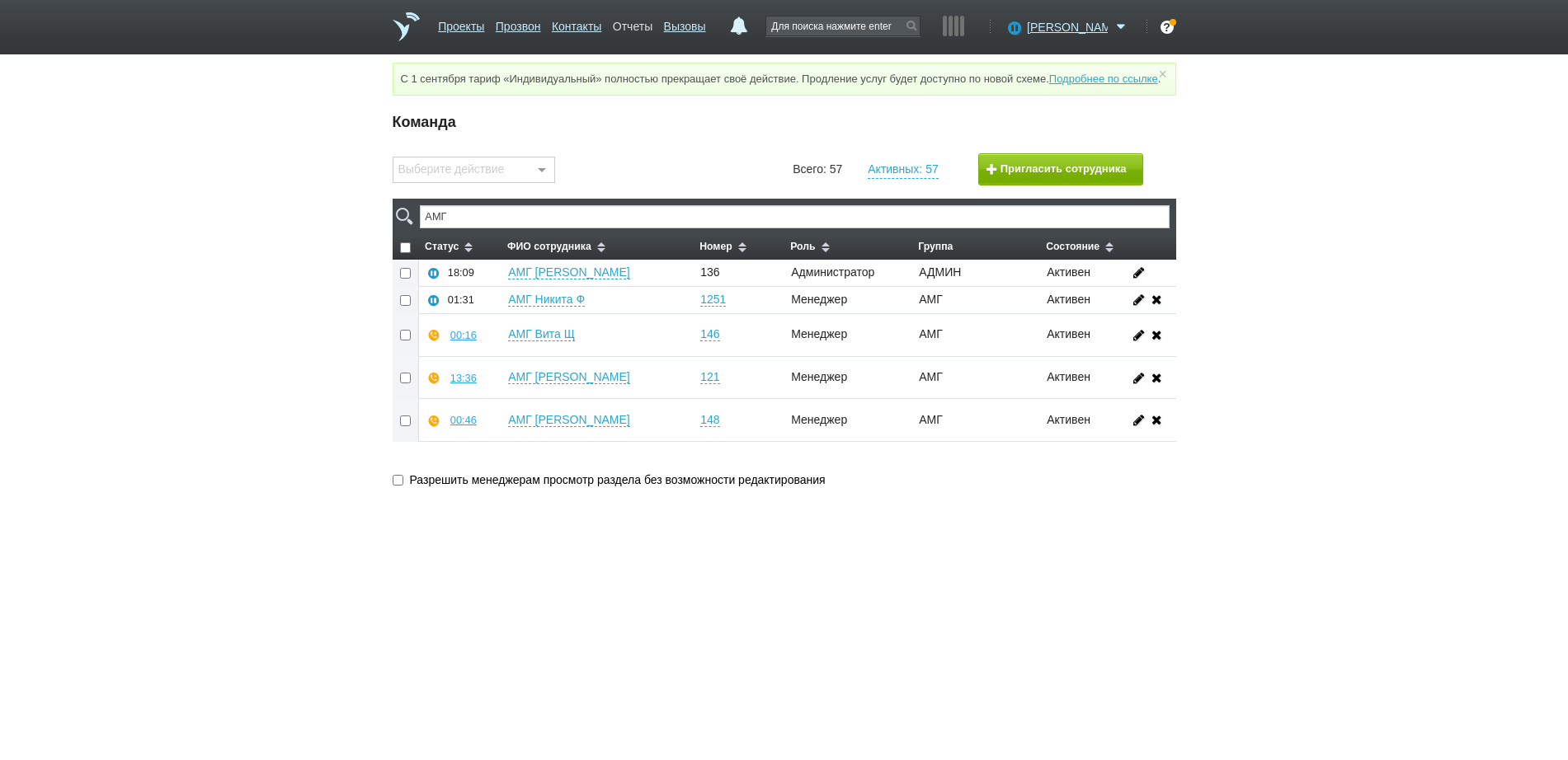
click at [646, 21] on link "Отчеты" at bounding box center [632, 24] width 39 height 24
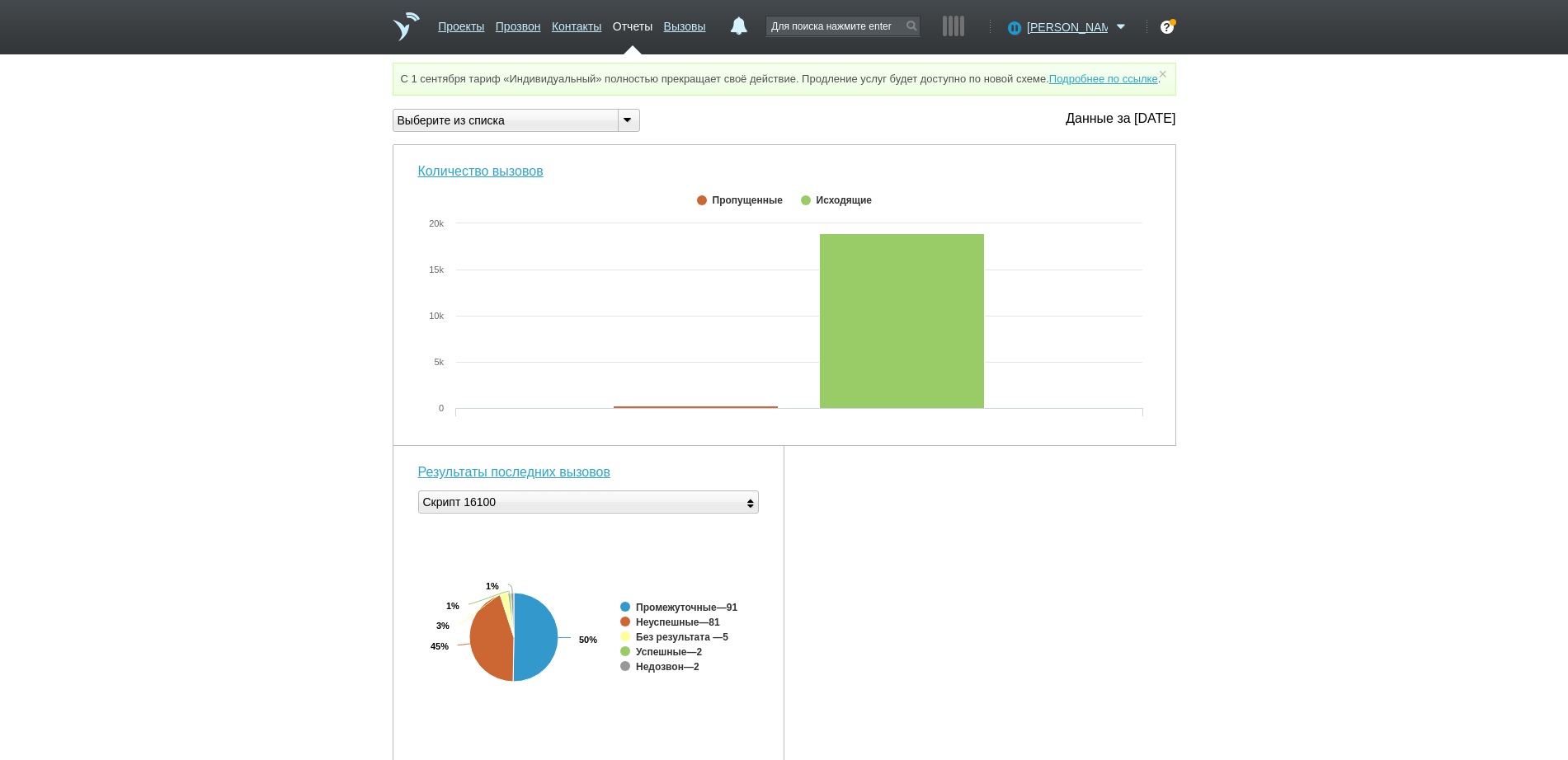
click at [553, 129] on div "Выберите из списка" at bounding box center [500, 120] width 212 height 18
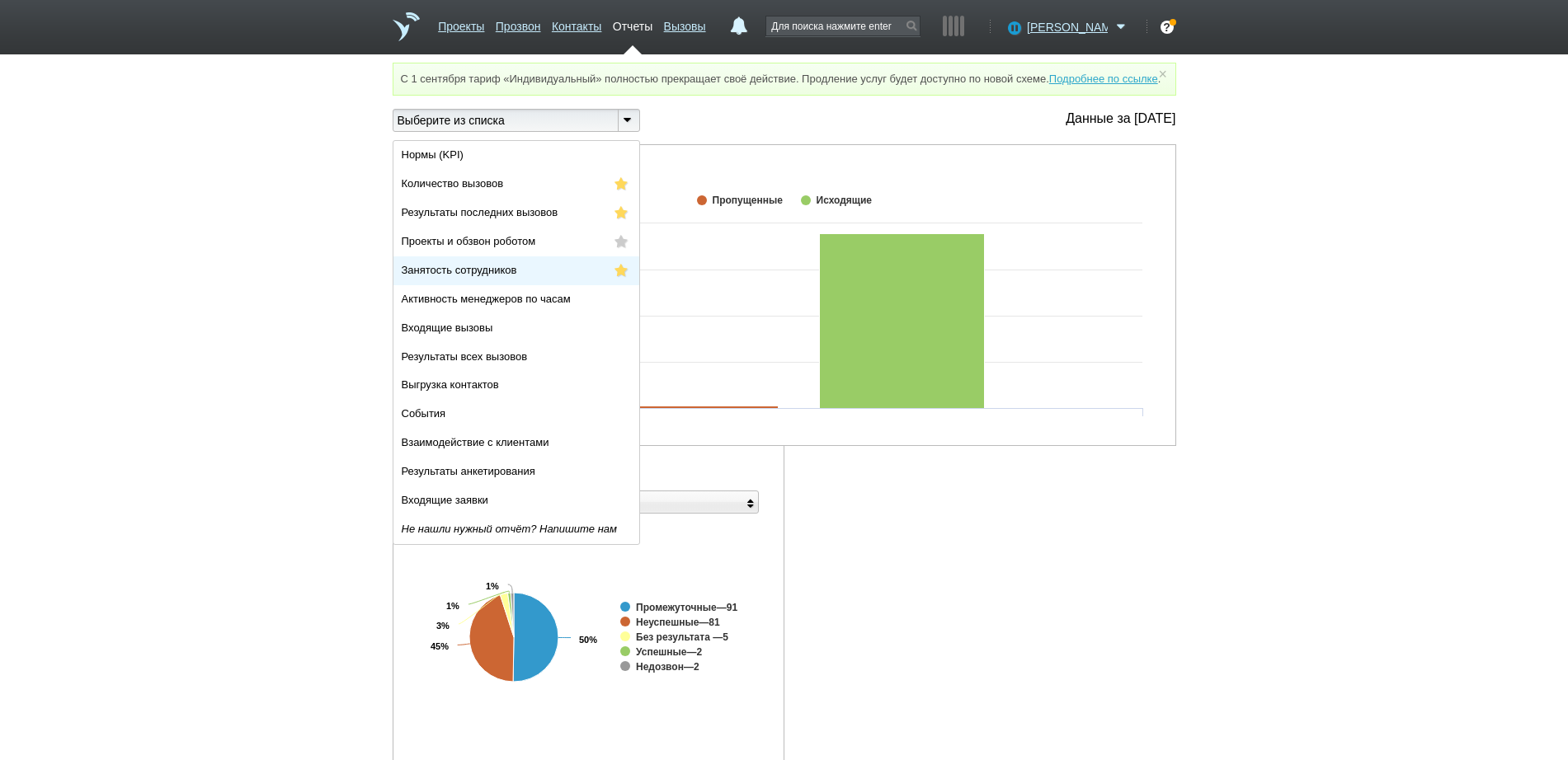
click at [578, 285] on li "Занятость сотрудников" at bounding box center [516, 270] width 246 height 28
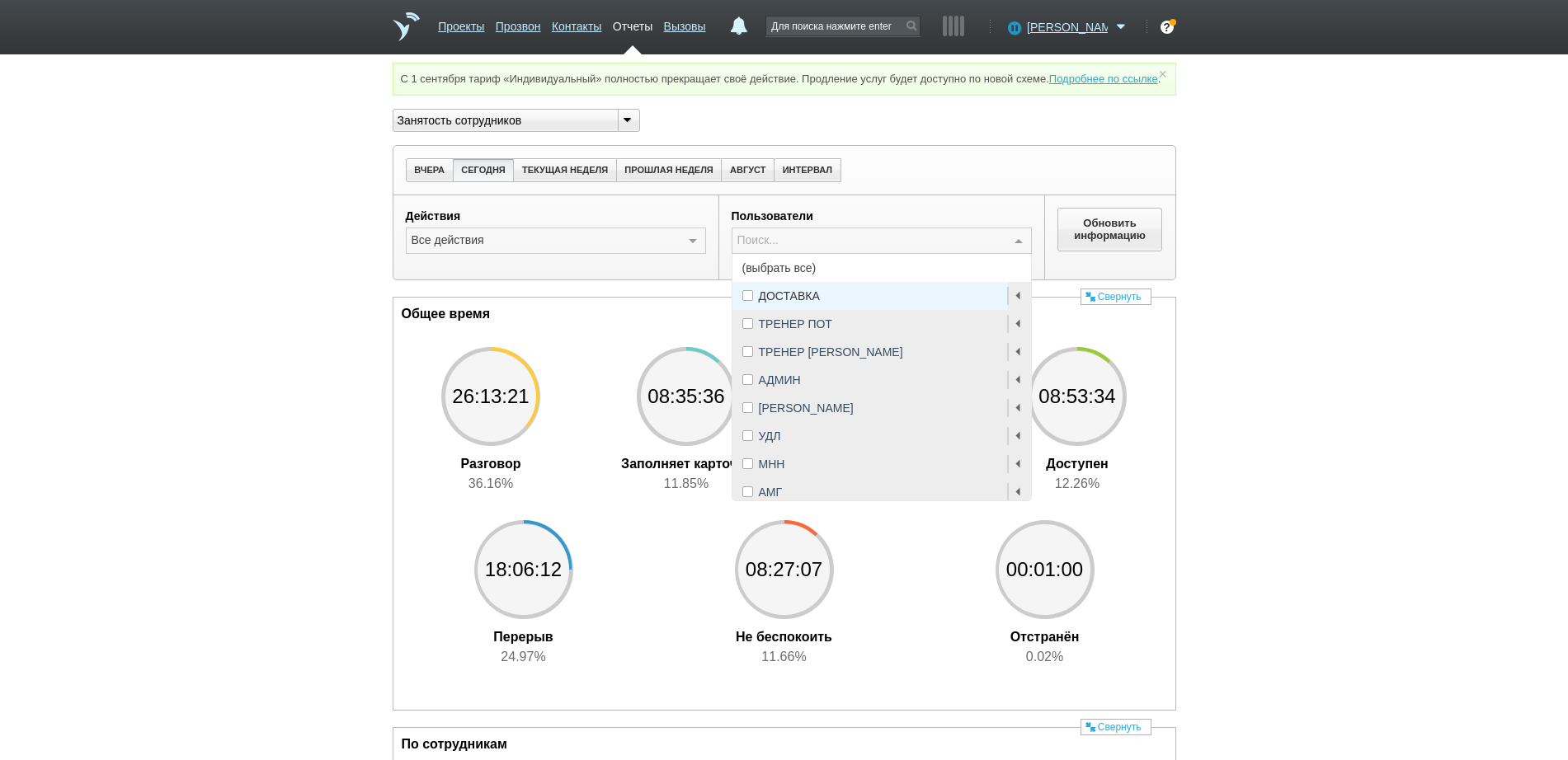
click at [817, 282] on span "(выбрать все)" at bounding box center [882, 267] width 299 height 28
click at [796, 500] on span "АМГ" at bounding box center [882, 492] width 299 height 28
click at [1115, 250] on button "Обновить информацию" at bounding box center [1110, 229] width 106 height 43
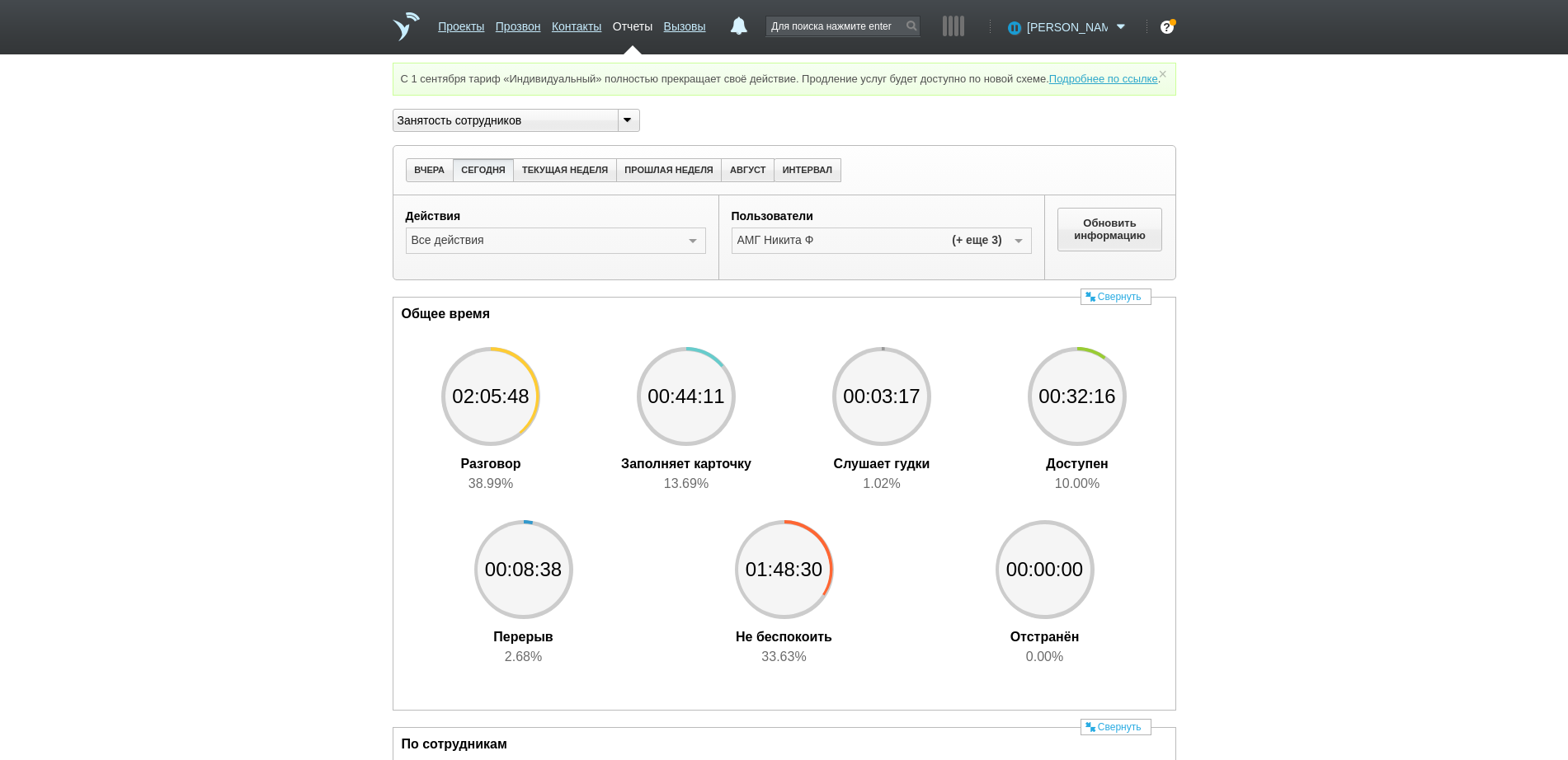
click at [1088, 32] on span "[PERSON_NAME]" at bounding box center [1067, 26] width 81 height 17
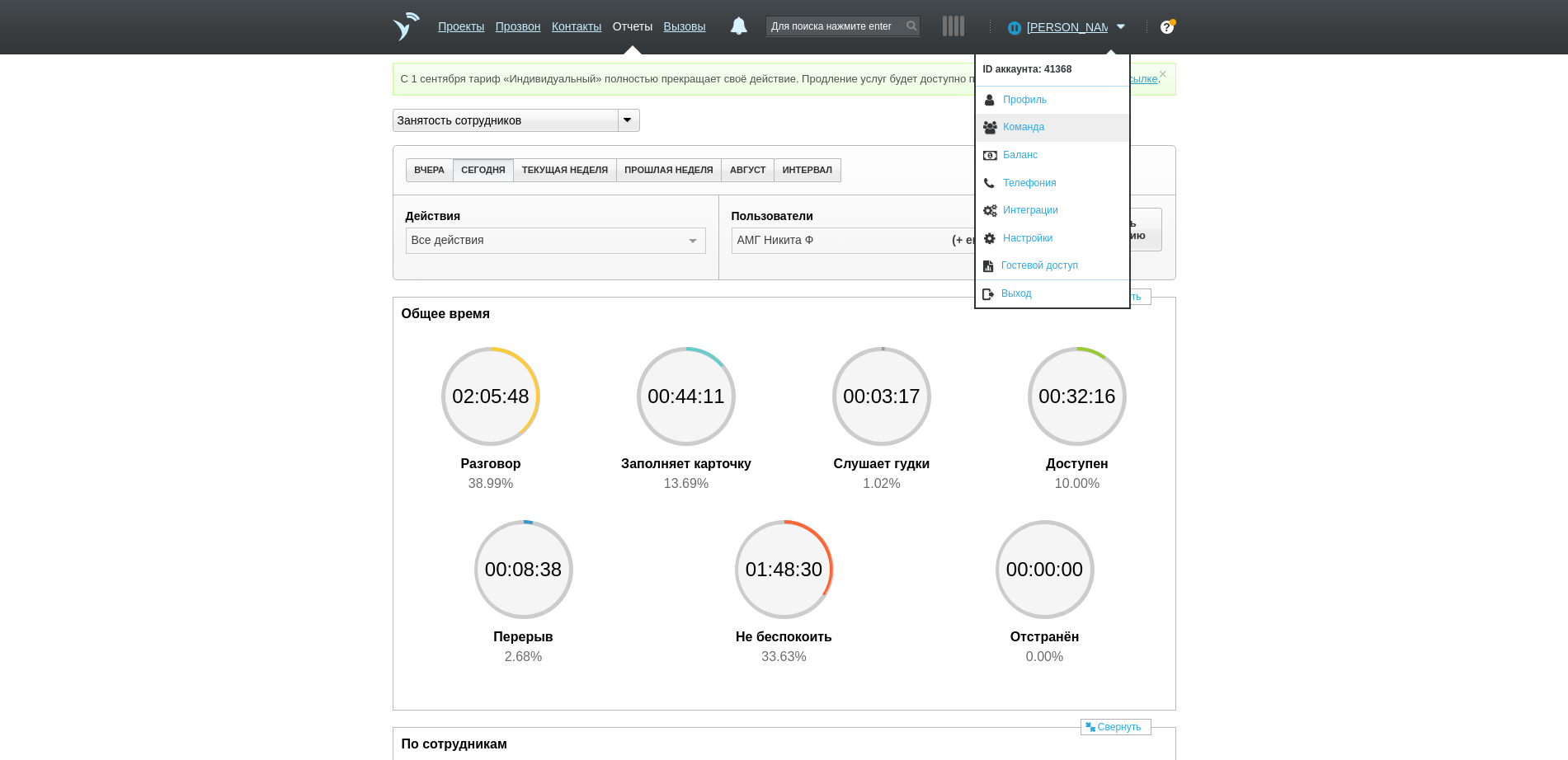
click at [1050, 125] on link "Команда" at bounding box center [1053, 127] width 154 height 28
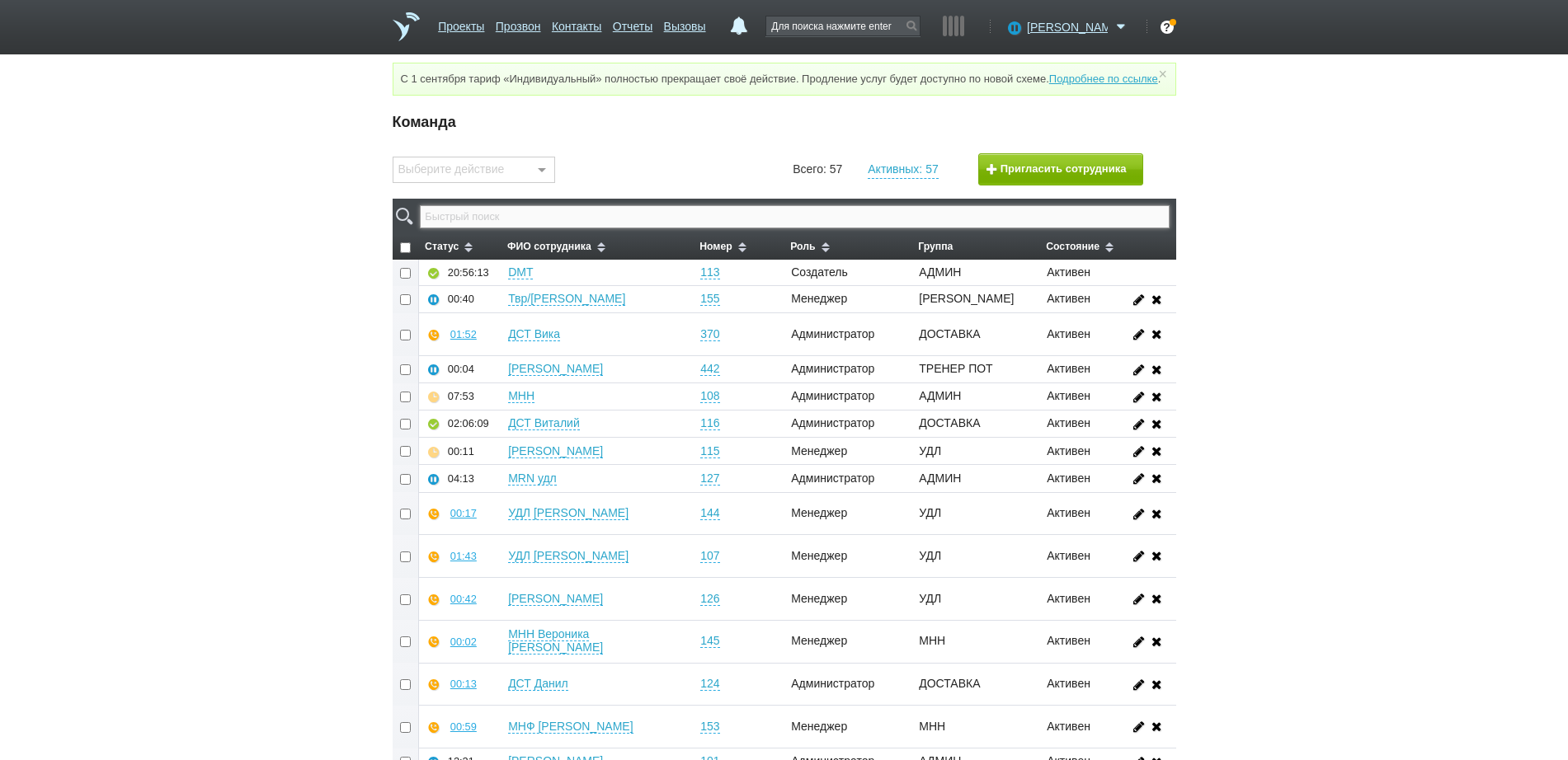
click at [764, 228] on input "text" at bounding box center [794, 217] width 749 height 24
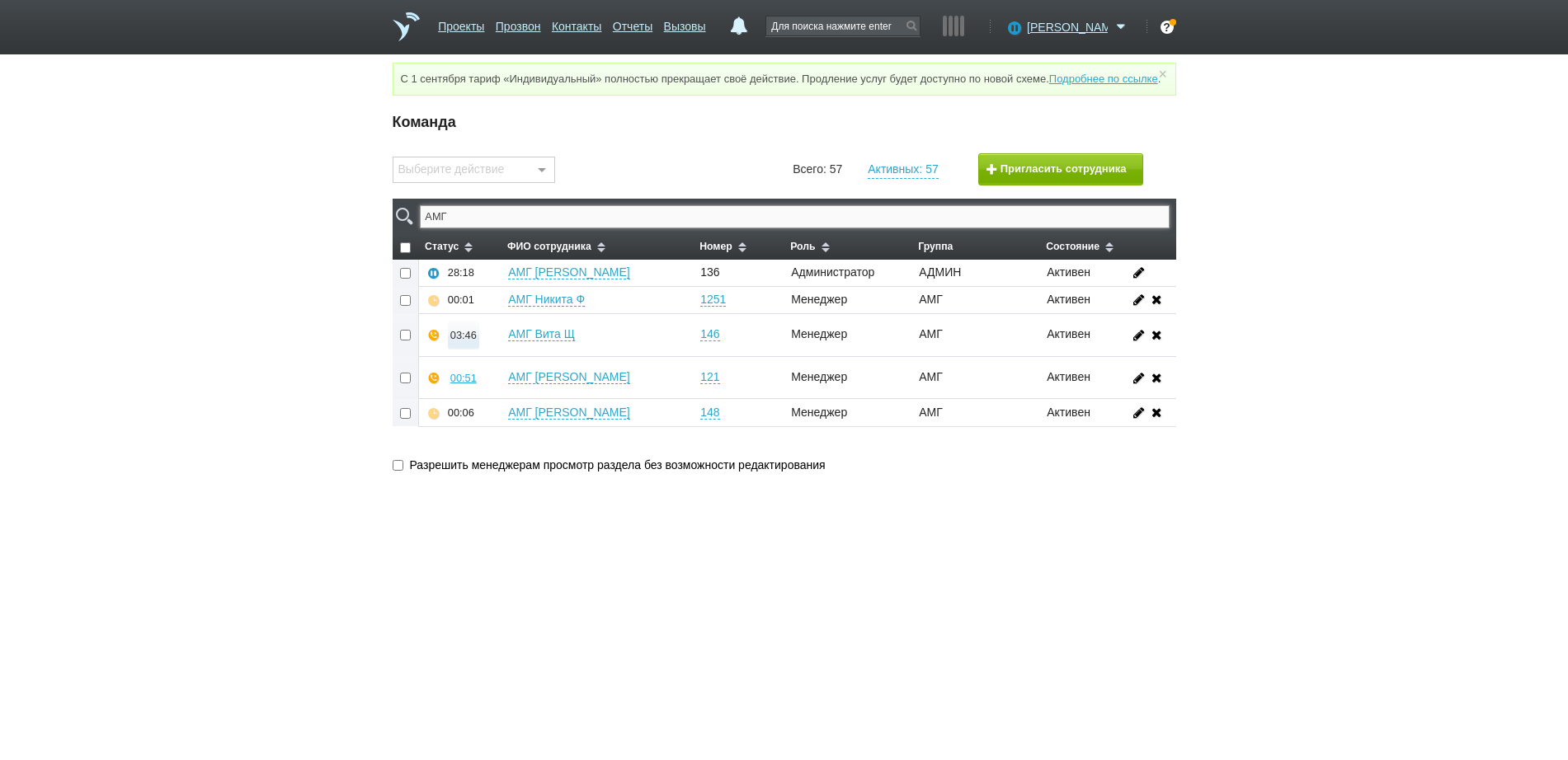
type input "АМГ"
click at [451, 342] on div "03:46" at bounding box center [464, 335] width 26 height 13
click at [505, 289] on button "Прослушать" at bounding box center [513, 276] width 127 height 28
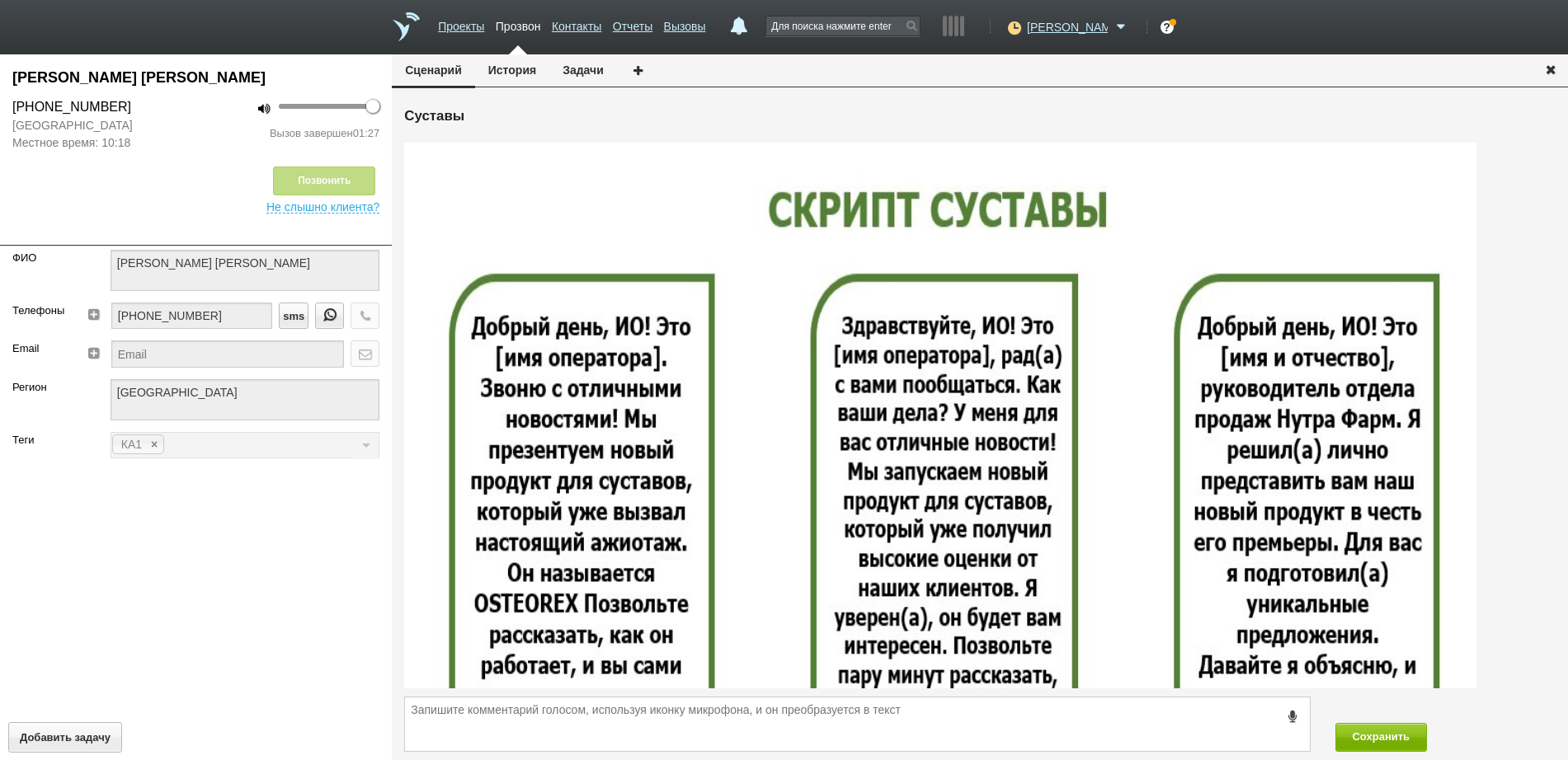
drag, startPoint x: 1135, startPoint y: 512, endPoint x: 1334, endPoint y: 623, distance: 227.9
click at [1334, 623] on img at bounding box center [941, 555] width 1072 height 825
click at [1552, 68] on icon "button" at bounding box center [1550, 69] width 19 height 13
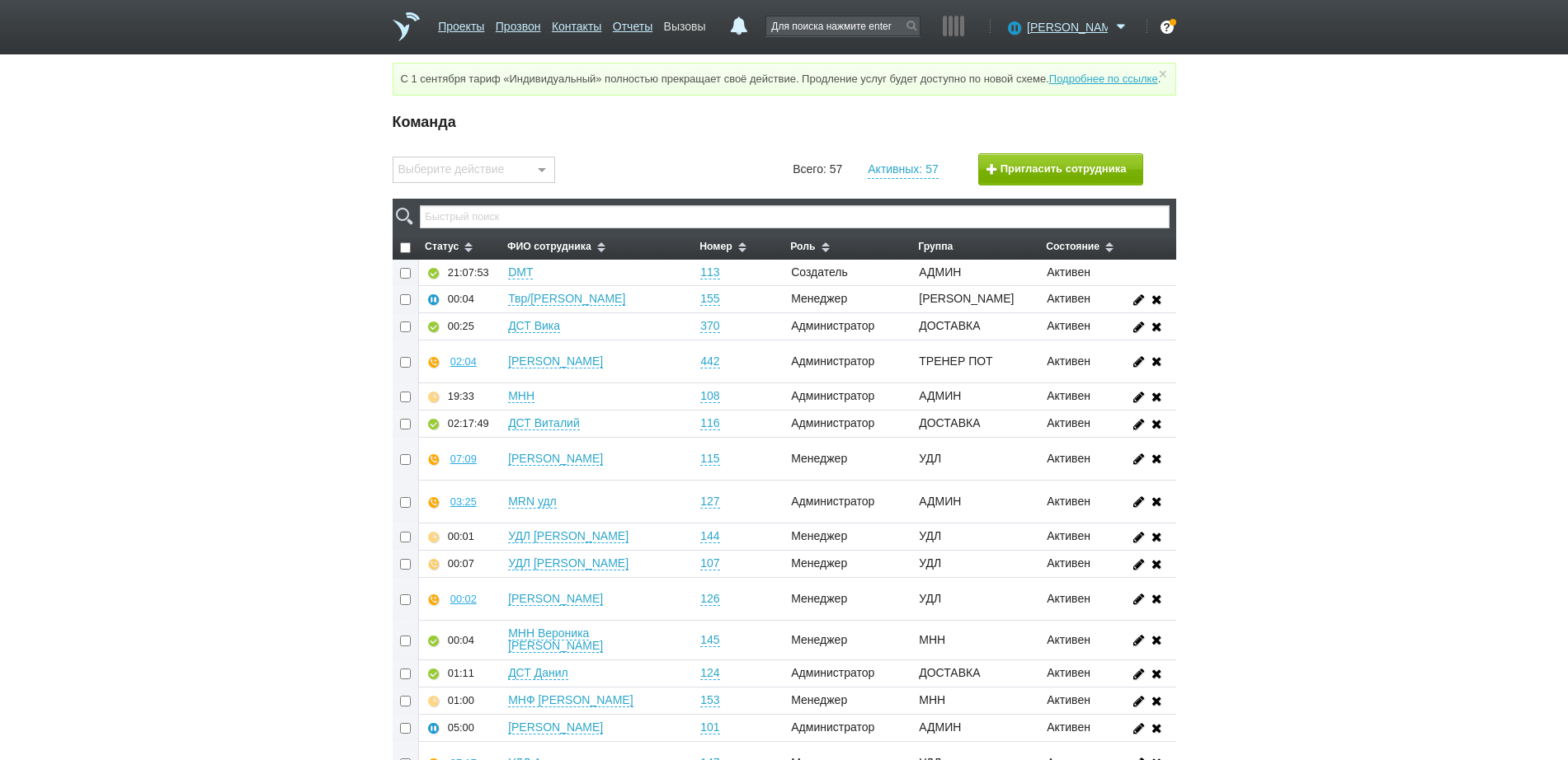
click at [707, 24] on link "Вызовы" at bounding box center [685, 24] width 42 height 24
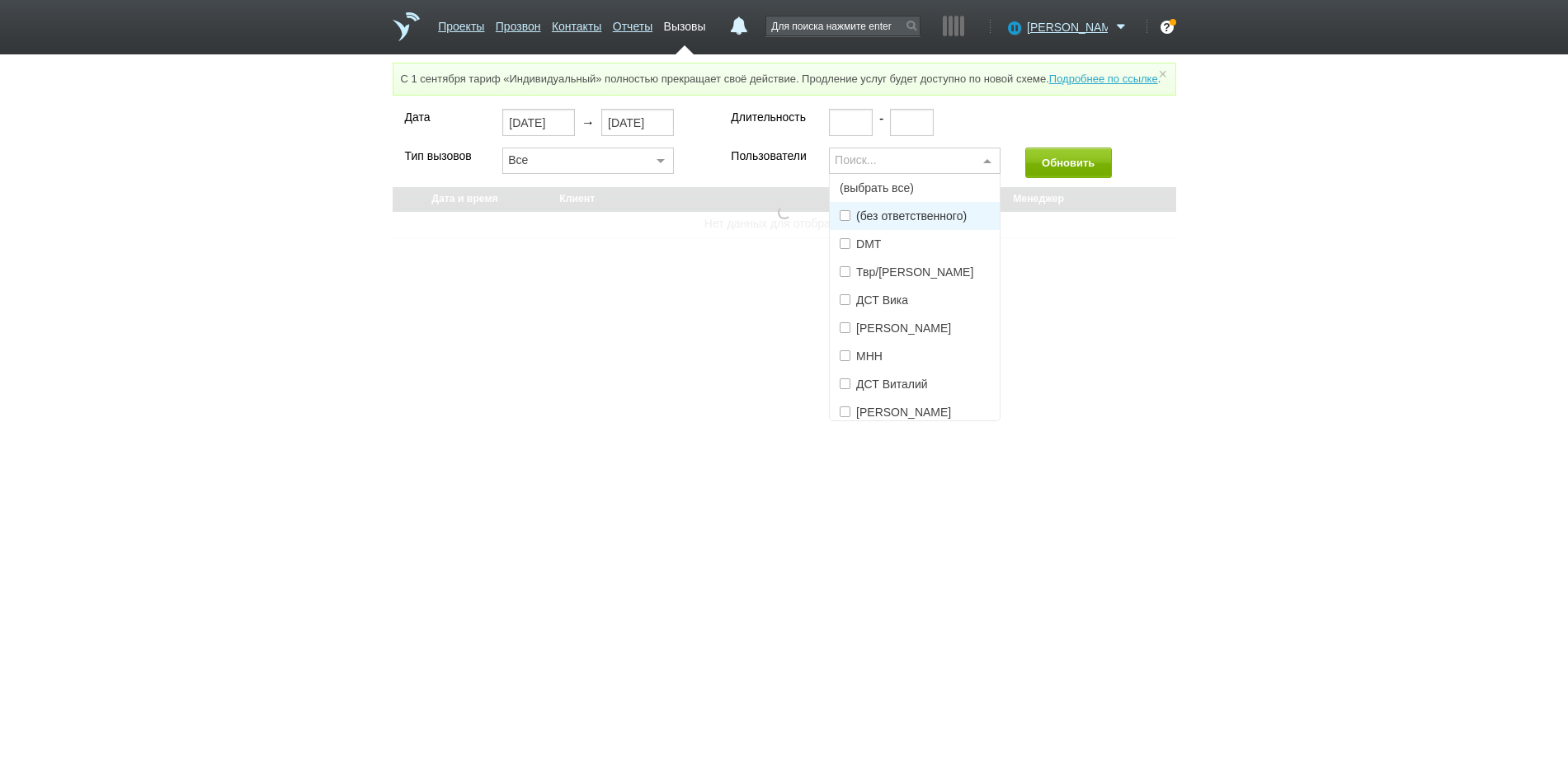
click at [901, 174] on div "Поиск..." at bounding box center [914, 161] width 172 height 26
select select "30"
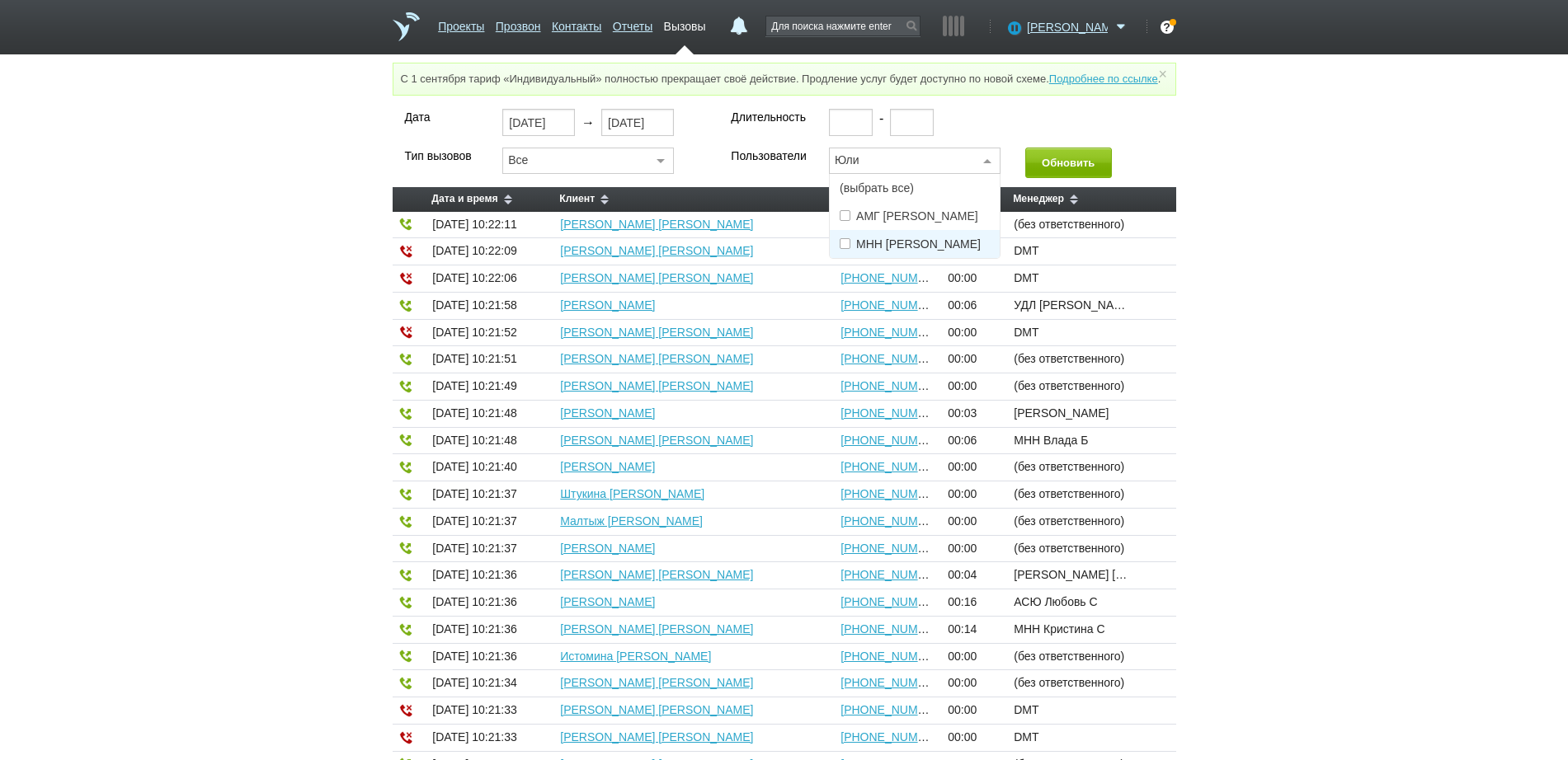
type input "Юлия"
click at [938, 230] on span "АМГ [PERSON_NAME]" at bounding box center [914, 215] width 170 height 28
click at [1054, 178] on button "Обновить" at bounding box center [1068, 163] width 86 height 30
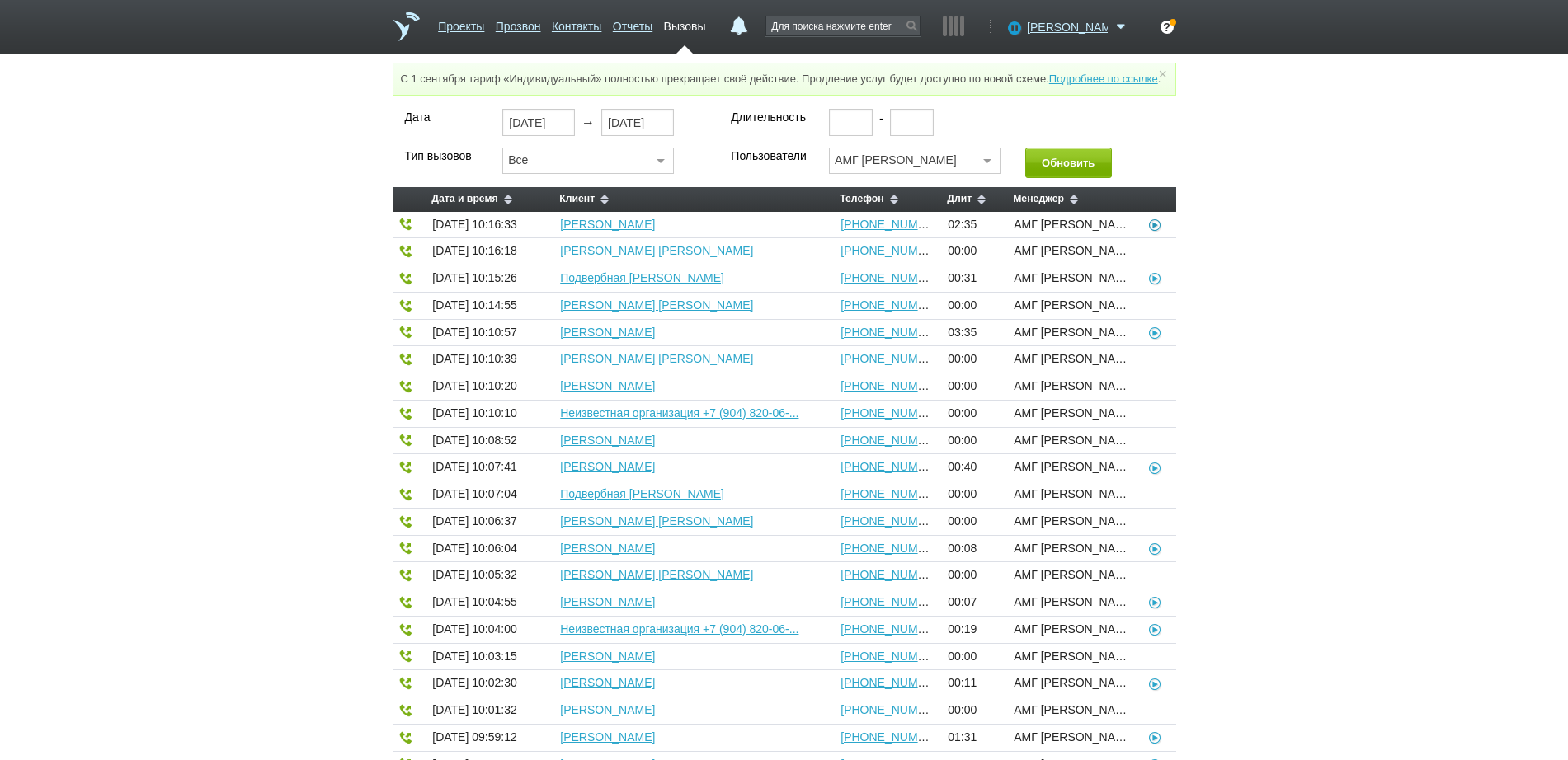
click at [1155, 231] on icon at bounding box center [1155, 223] width 17 height 13
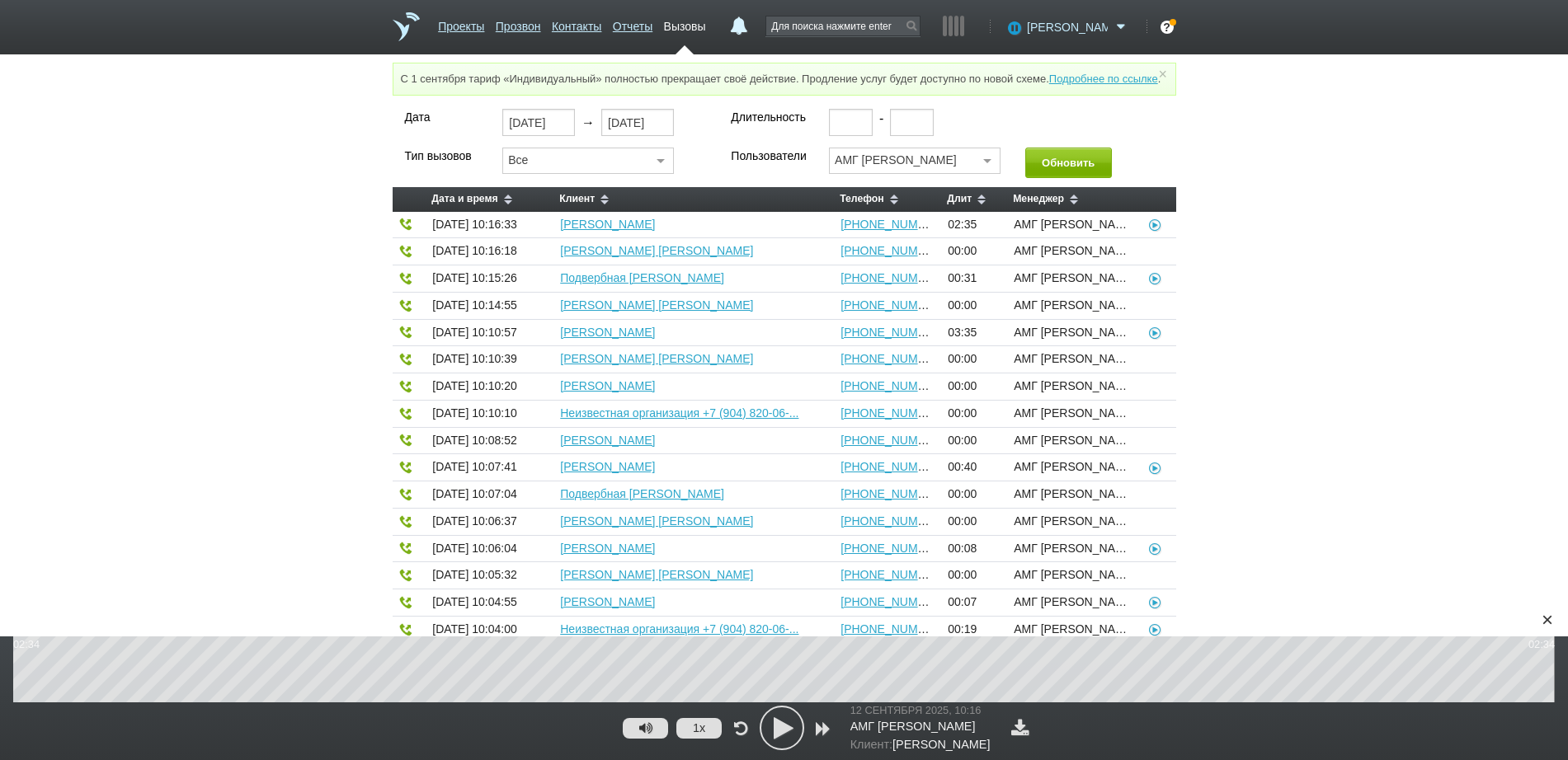
click at [1070, 32] on span "[PERSON_NAME]" at bounding box center [1067, 26] width 81 height 17
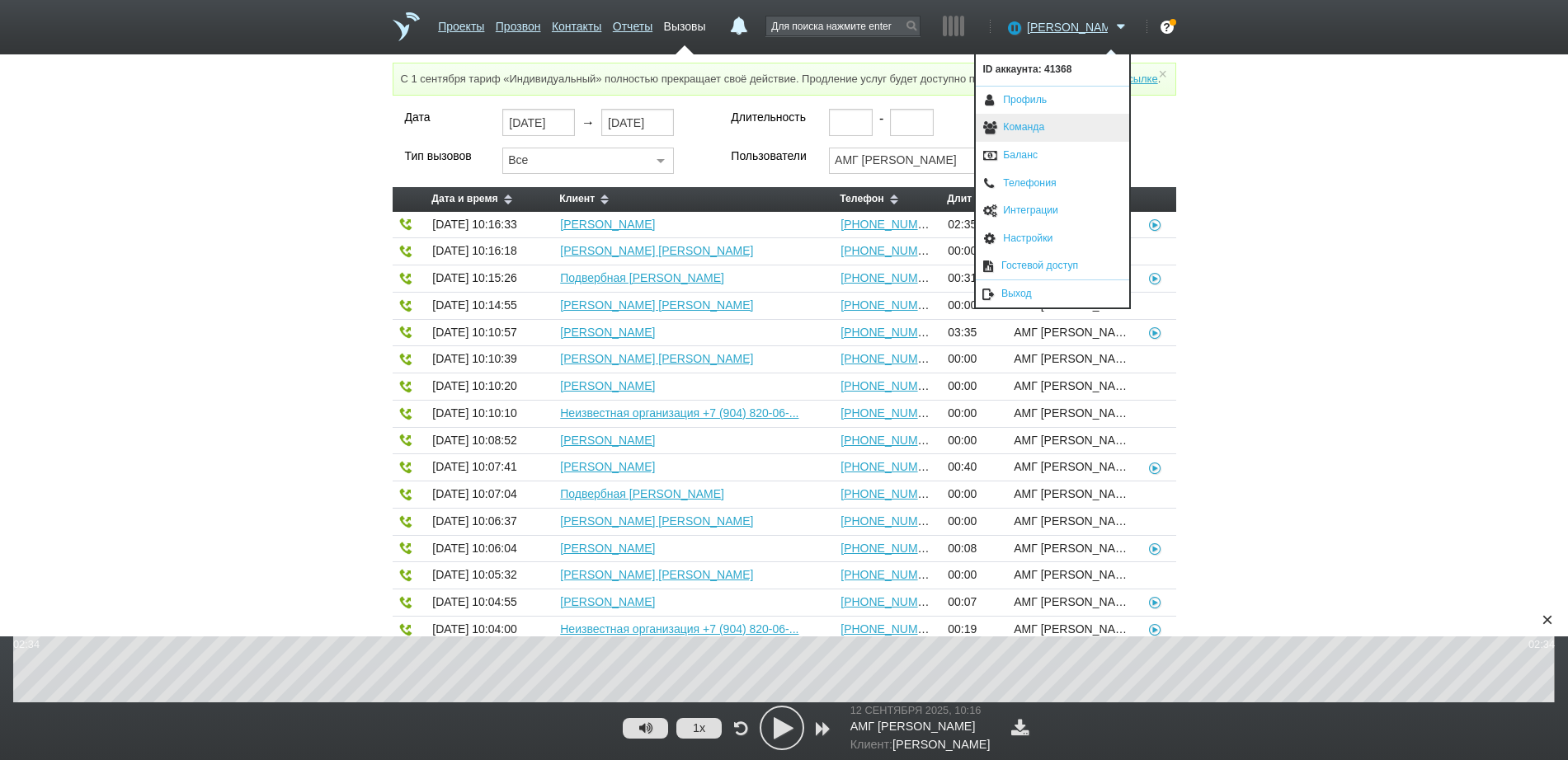
click at [1023, 121] on link "Команда" at bounding box center [1053, 127] width 154 height 28
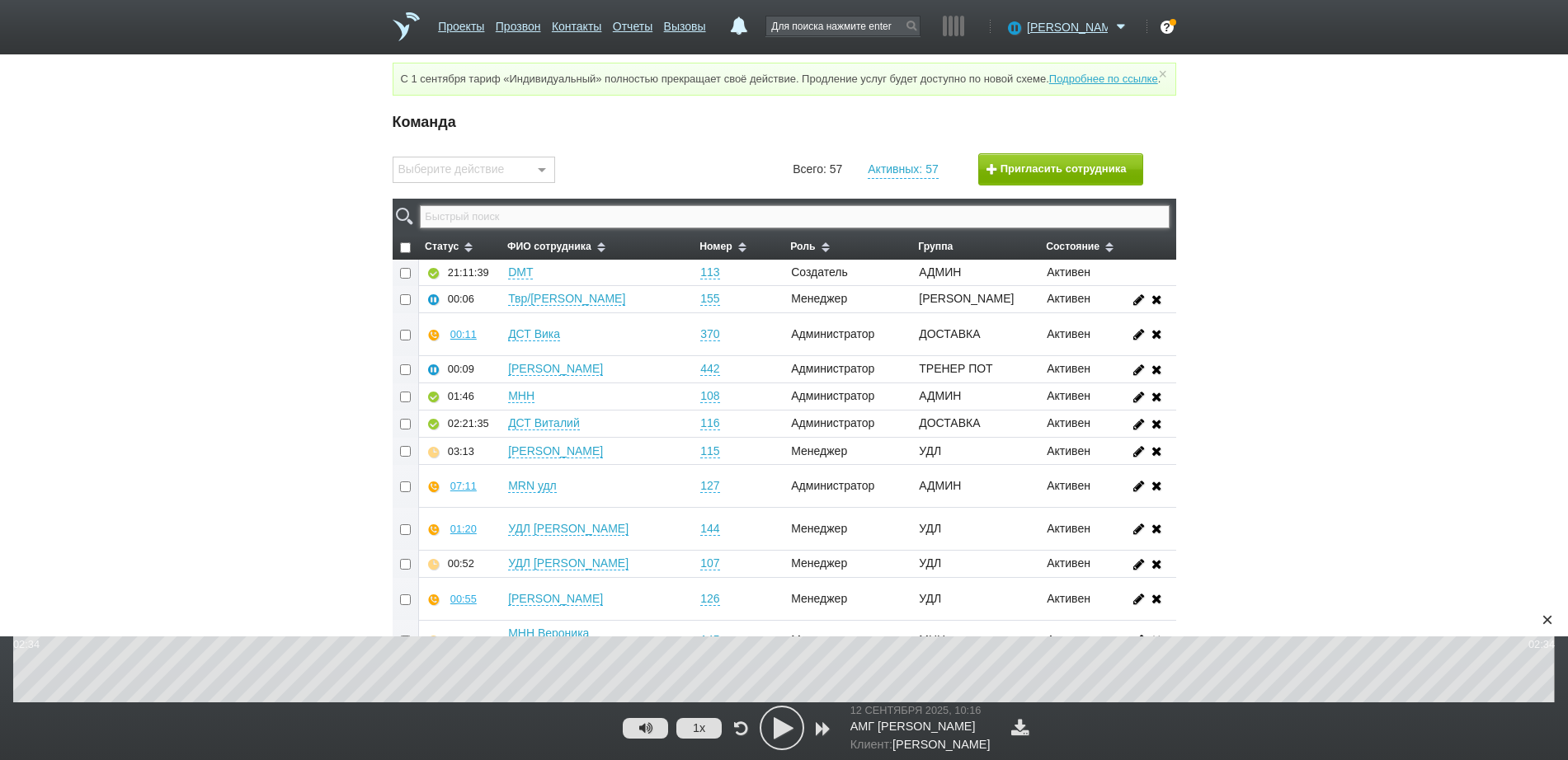
click at [725, 228] on input "text" at bounding box center [794, 217] width 749 height 24
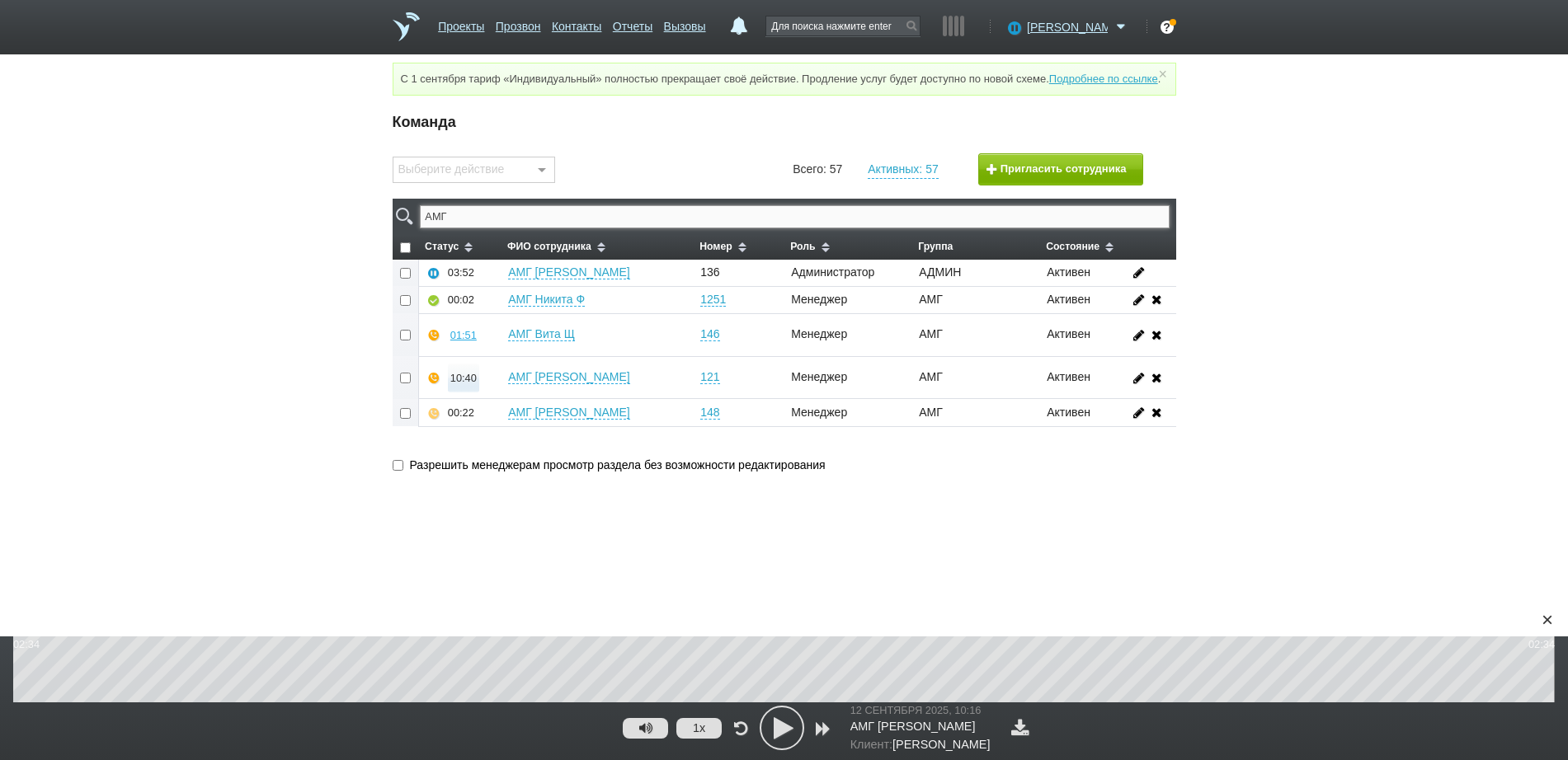
type input "АМГ"
click at [458, 384] on div "10:40" at bounding box center [464, 378] width 26 height 13
click at [509, 332] on button "Прослушать" at bounding box center [513, 318] width 127 height 28
